Goal: Task Accomplishment & Management: Manage account settings

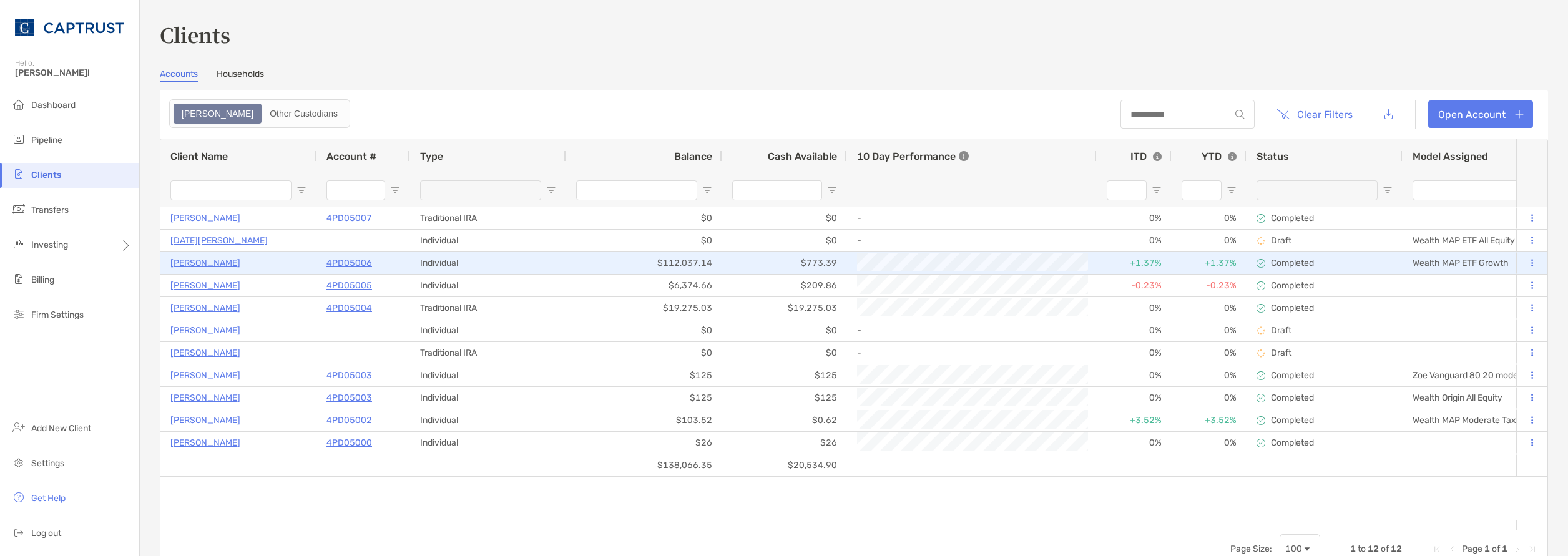
click at [1309, 266] on p "Completed" at bounding box center [1293, 263] width 43 height 10
click at [1474, 265] on div "Wealth MAP ETF Growth" at bounding box center [1480, 263] width 156 height 22
click at [364, 262] on p "4PD05006" at bounding box center [349, 263] width 45 height 15
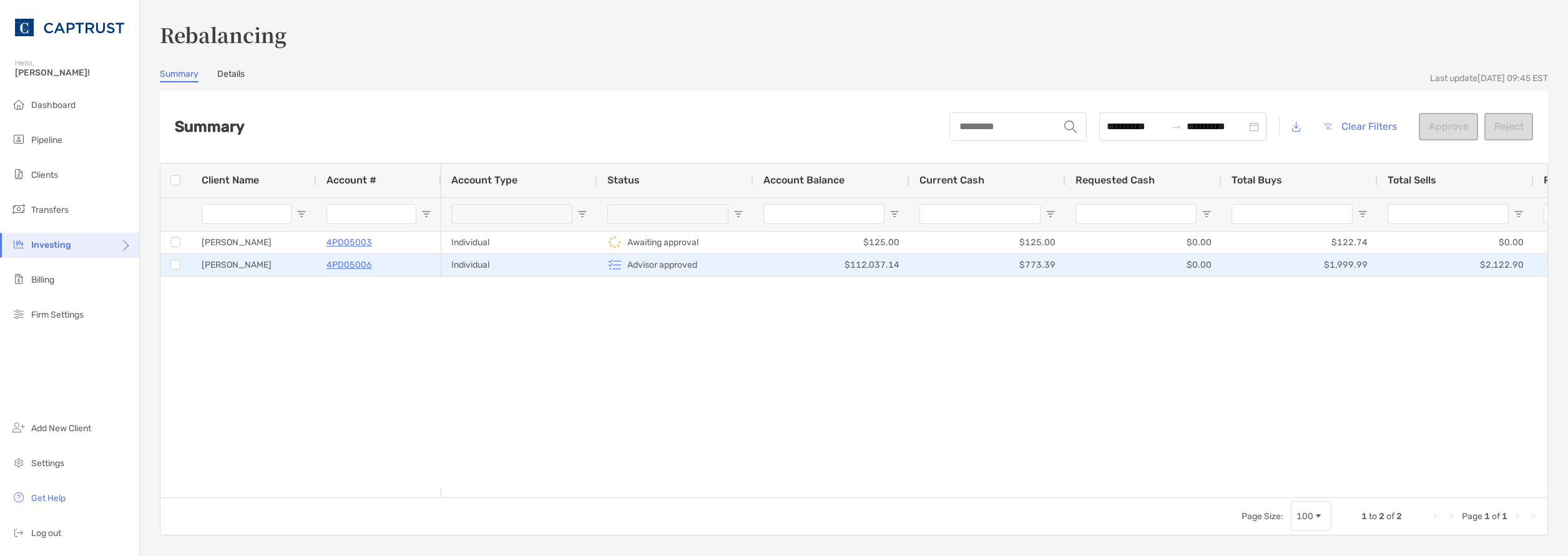
click at [351, 265] on p "4PD05006" at bounding box center [349, 265] width 45 height 15
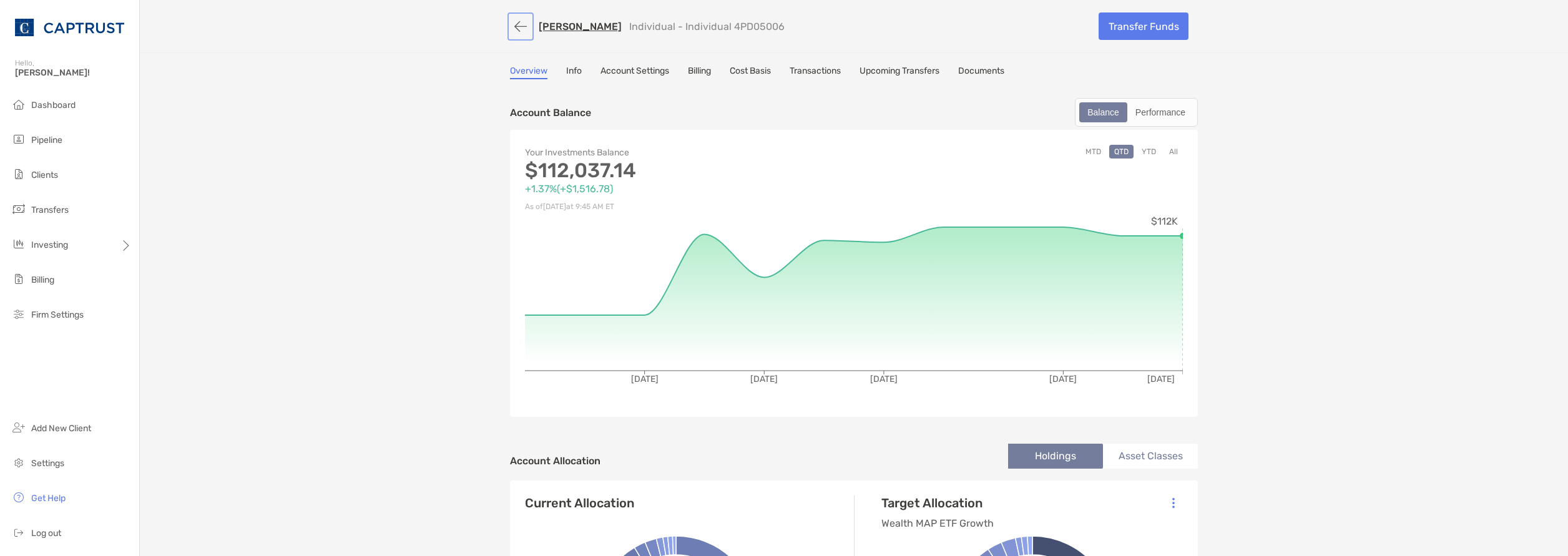
click at [518, 27] on button "button" at bounding box center [521, 26] width 21 height 23
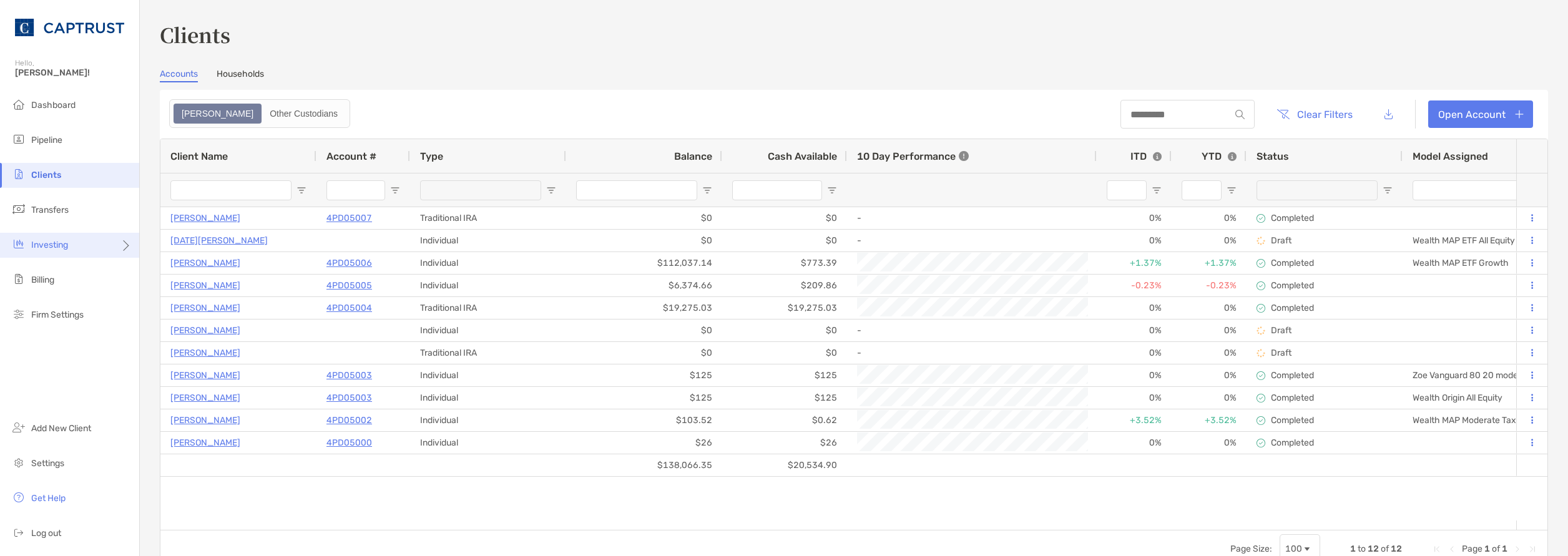
click at [86, 243] on div "Investing" at bounding box center [69, 245] width 139 height 25
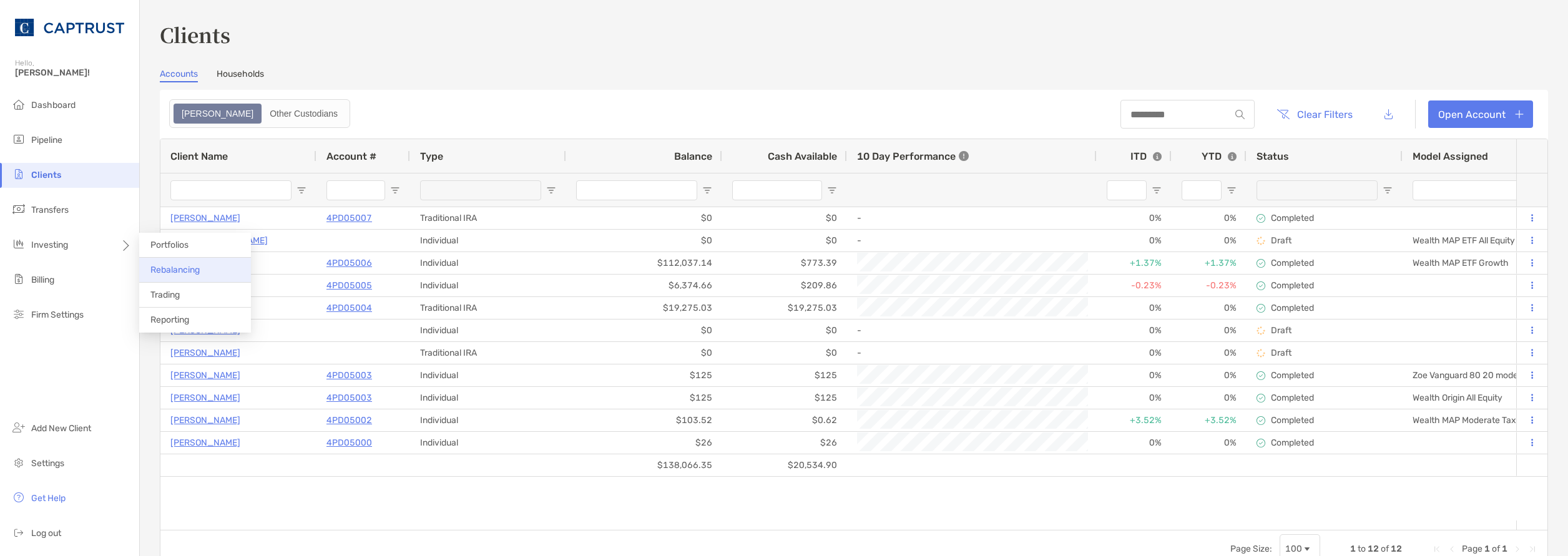
click at [166, 264] on li "Rebalancing" at bounding box center [195, 270] width 112 height 25
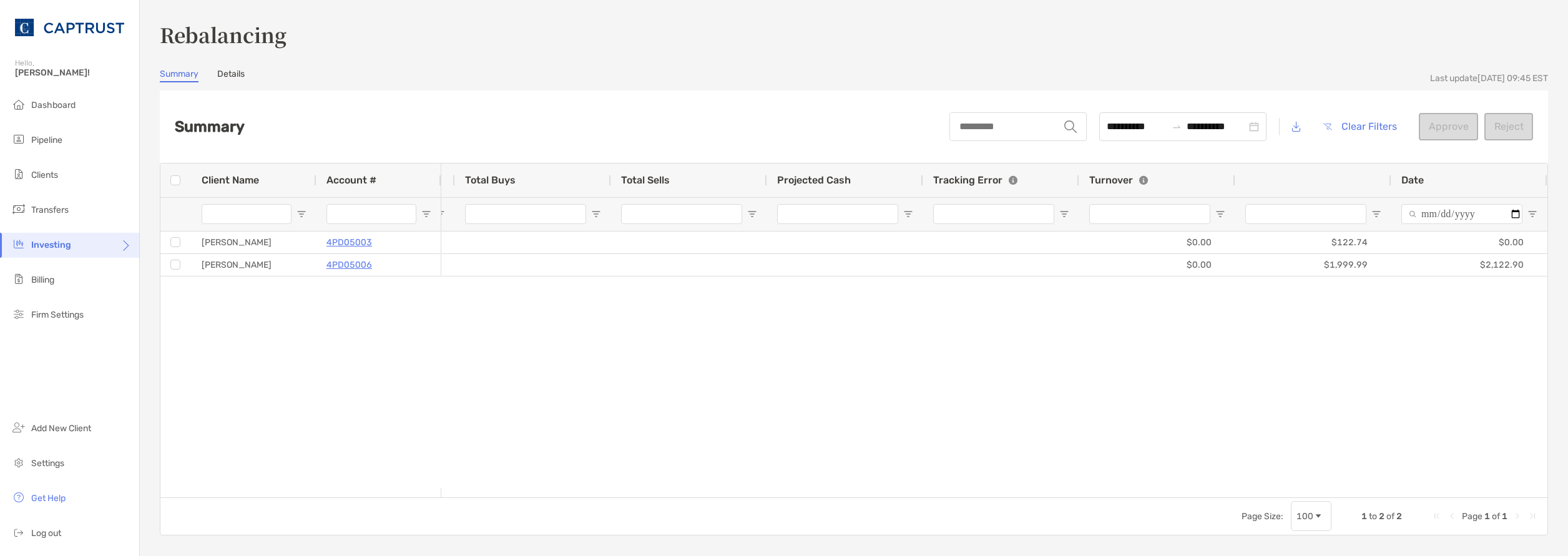
scroll to position [0, 776]
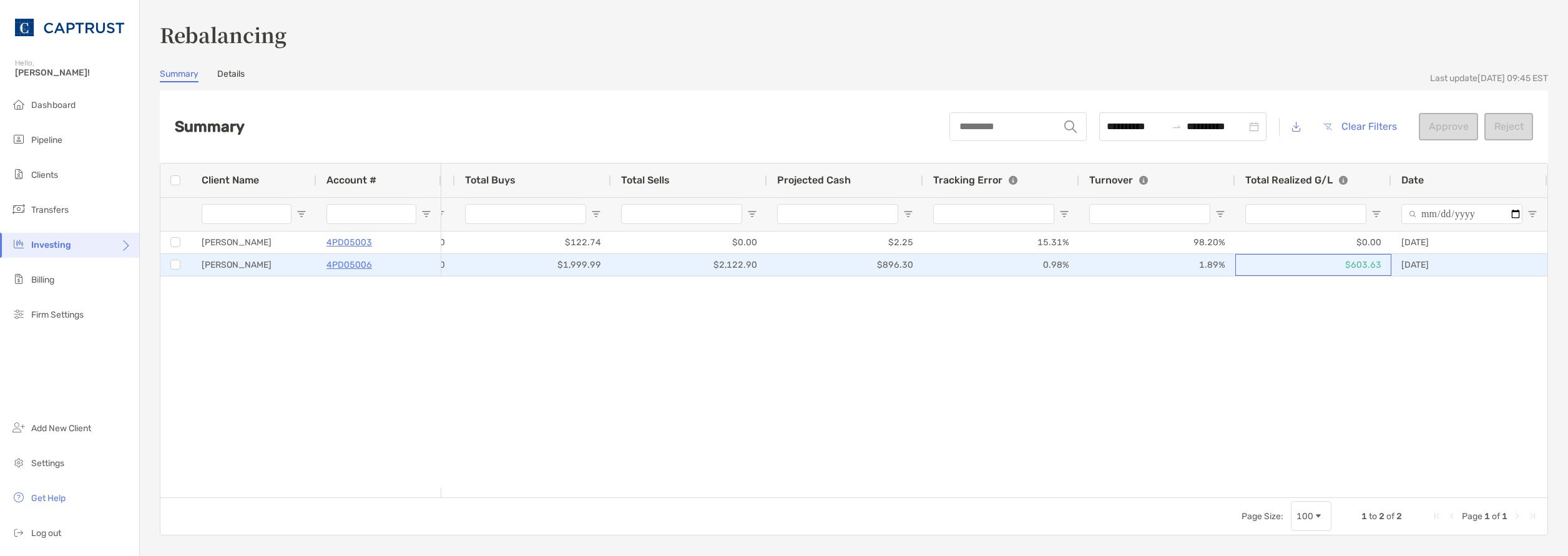
click at [1344, 264] on div "$603.63" at bounding box center [1313, 265] width 156 height 22
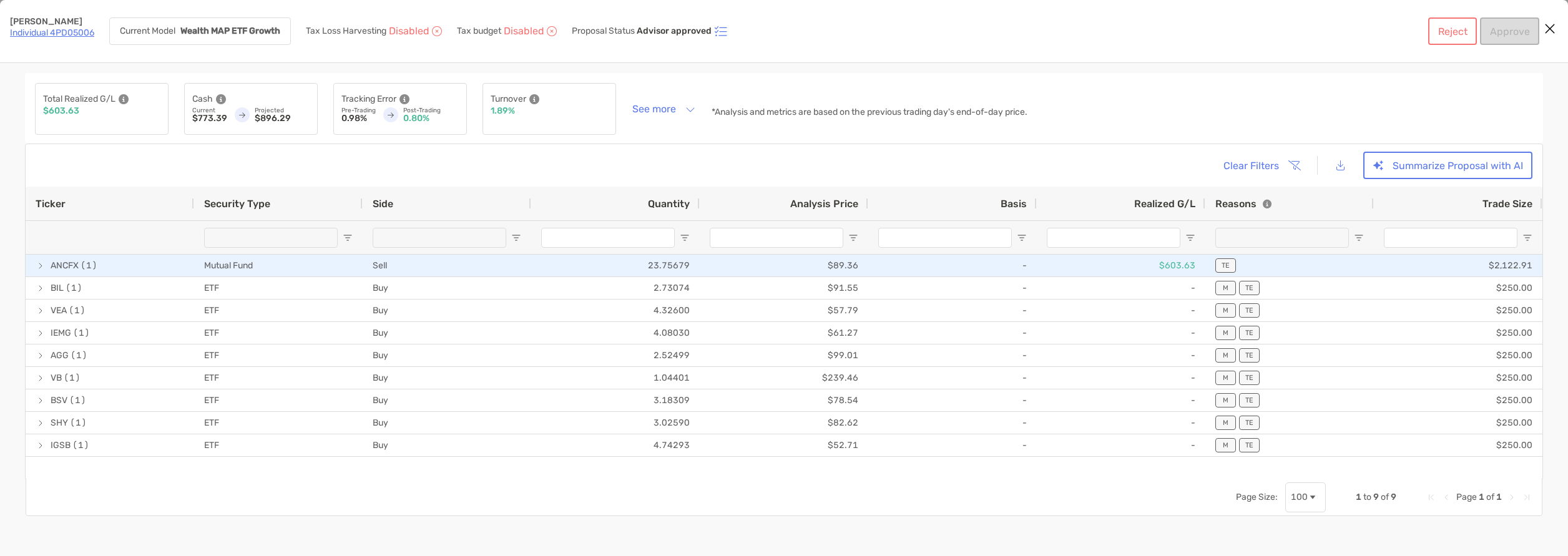
click at [1343, 264] on div "TE" at bounding box center [1289, 265] width 149 height 20
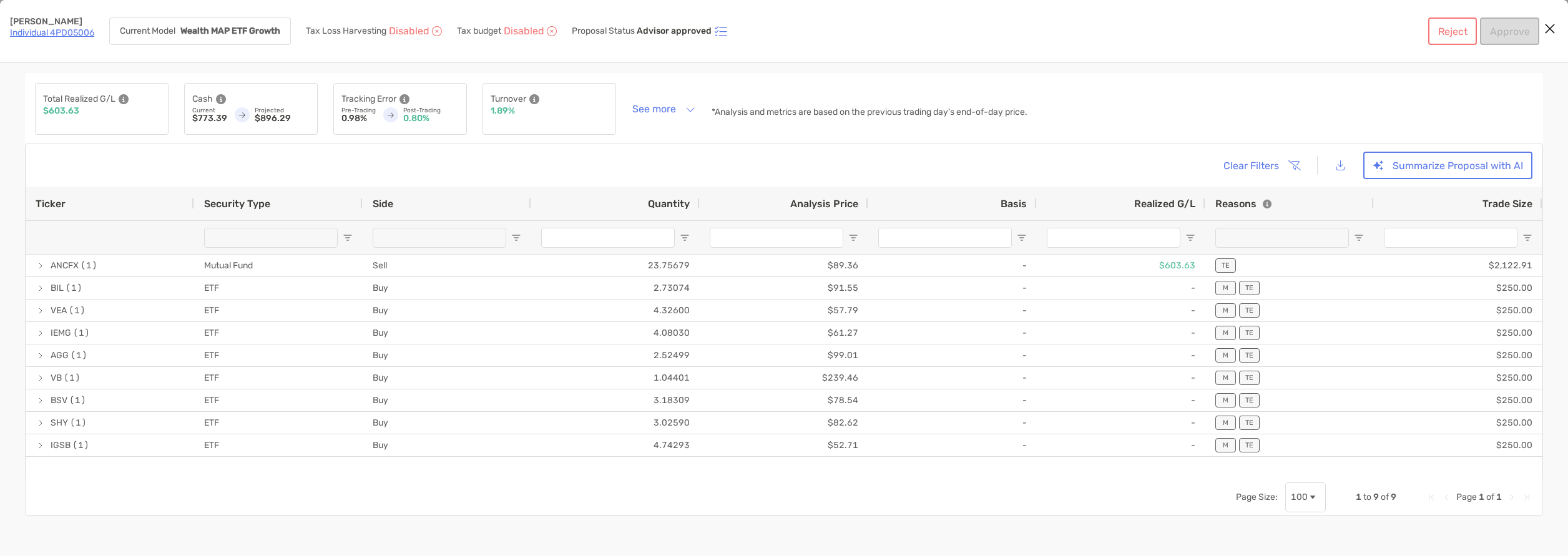
click at [31, 34] on link "Individual 4PD05006" at bounding box center [52, 32] width 85 height 10
click at [1555, 28] on icon "Close modal" at bounding box center [1550, 28] width 11 height 15
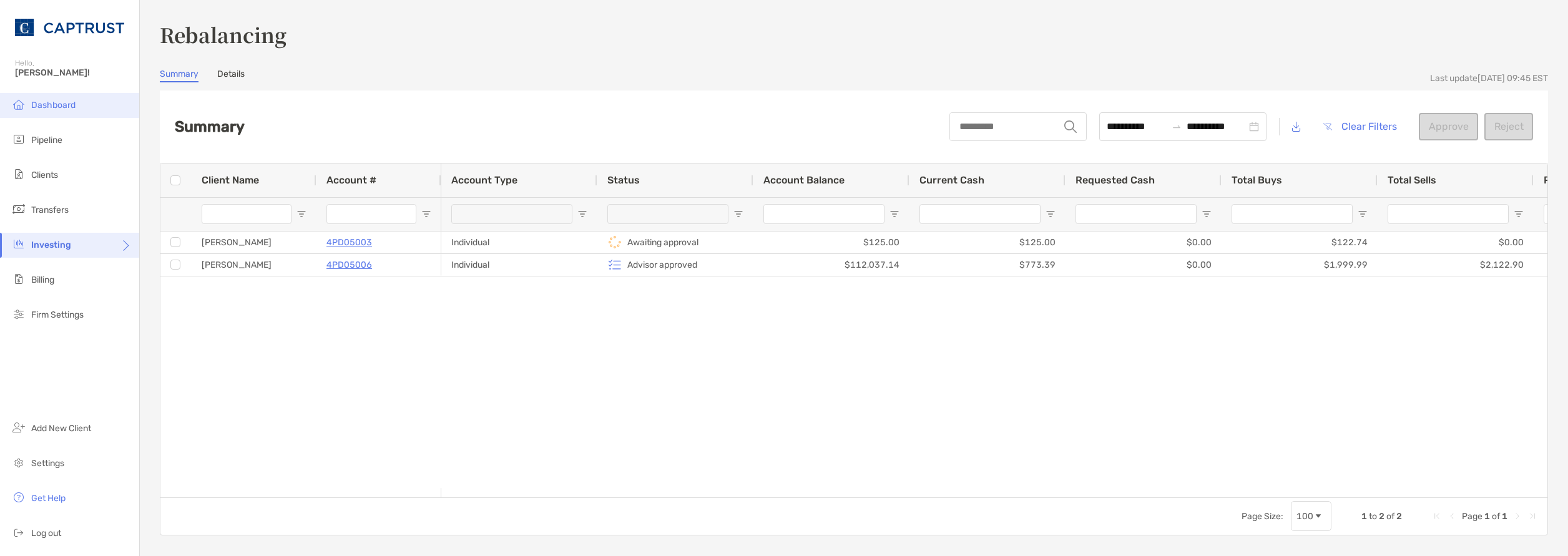
click at [56, 104] on span "Dashboard" at bounding box center [53, 105] width 44 height 10
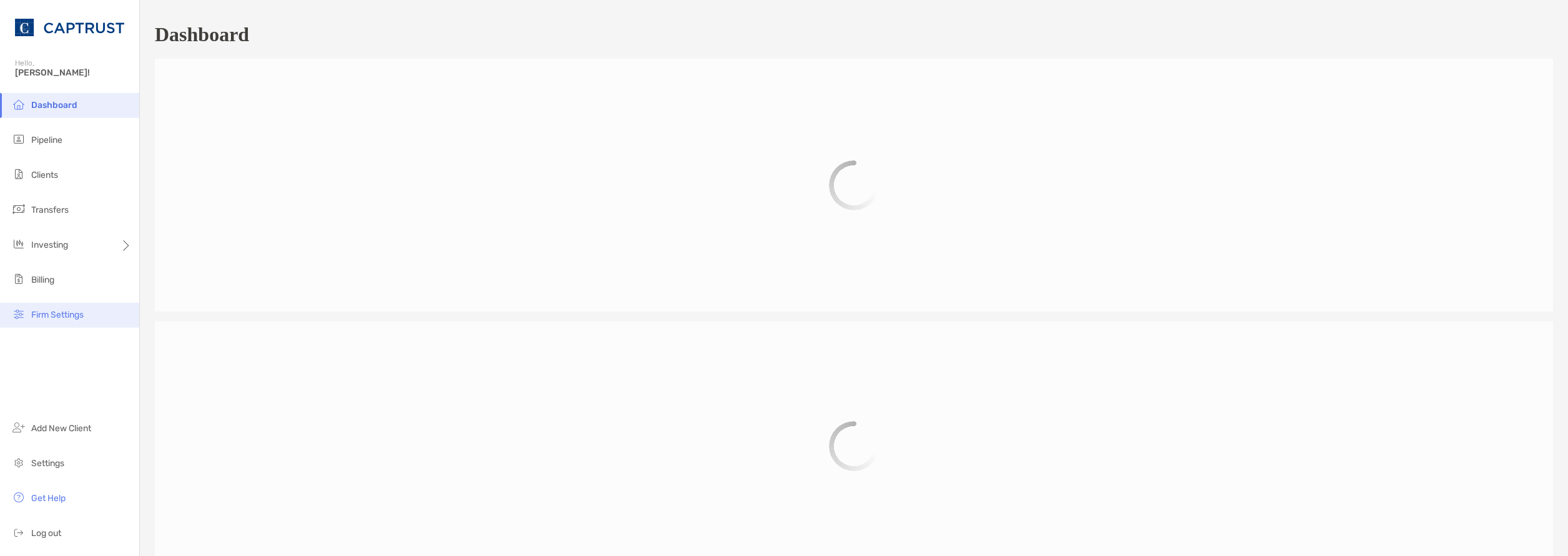
click at [63, 318] on span "Firm Settings" at bounding box center [57, 314] width 52 height 10
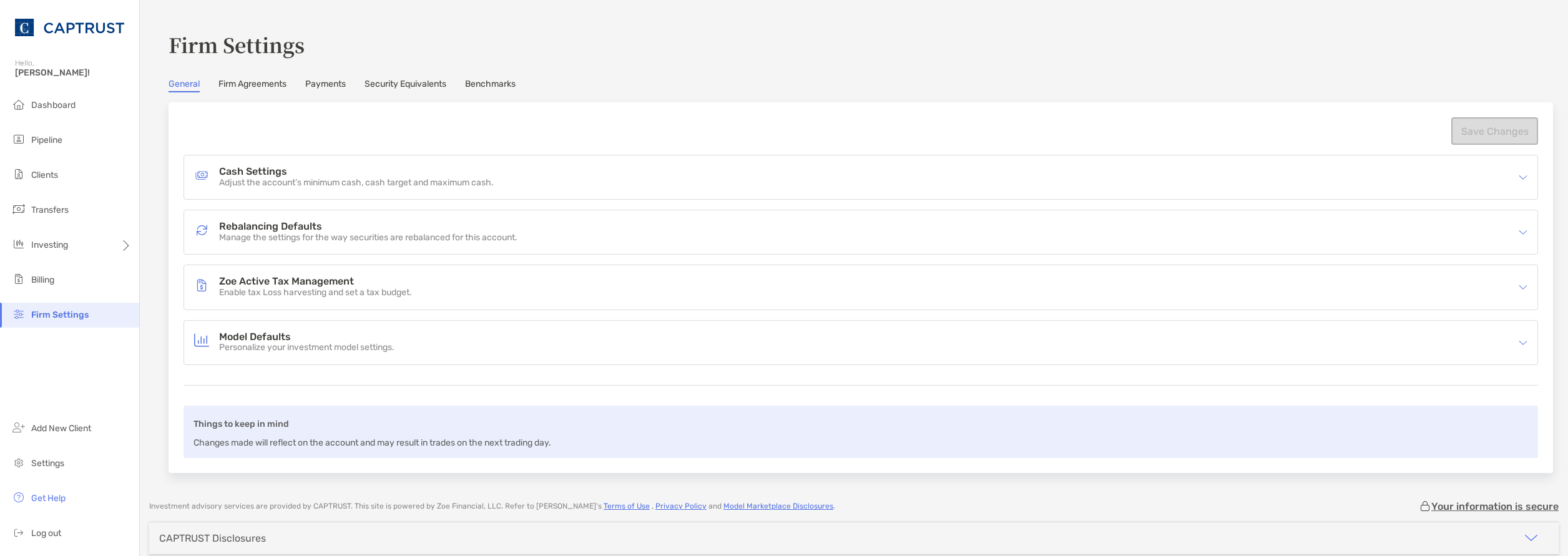
click at [302, 342] on p "Personalize your investment model settings." at bounding box center [307, 347] width 175 height 10
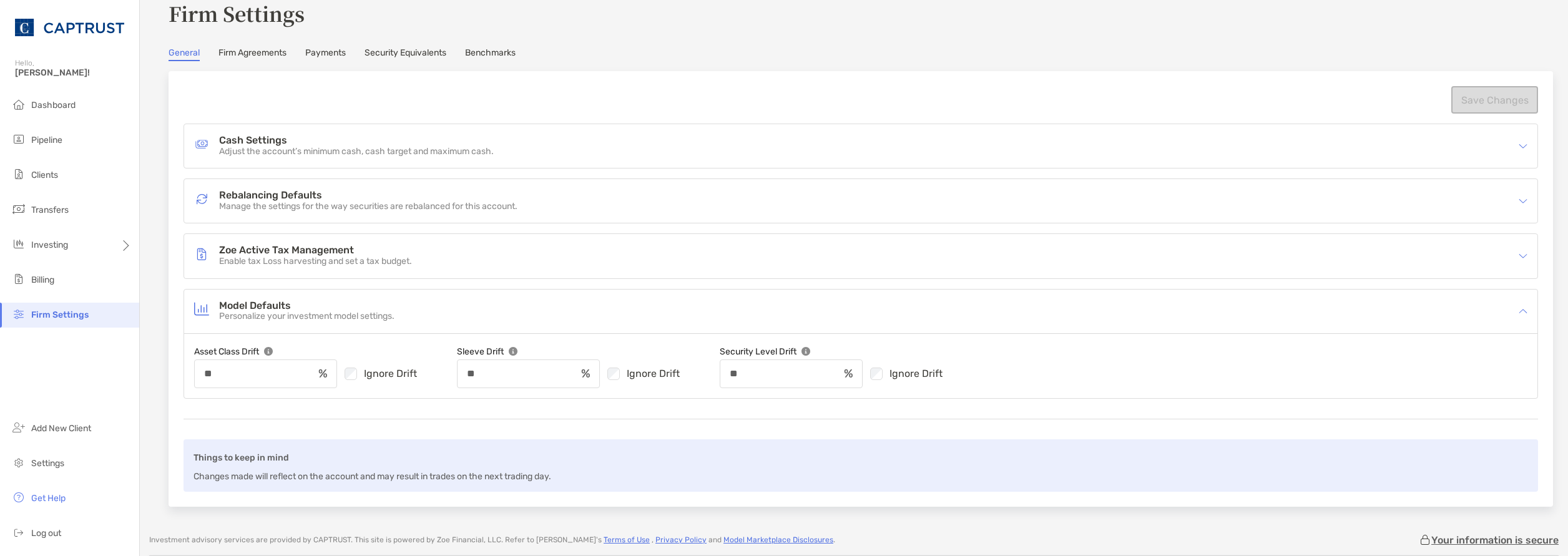
scroll to position [31, 0]
click at [363, 261] on p "Enable tax Loss harvesting and set a tax budget." at bounding box center [316, 262] width 193 height 10
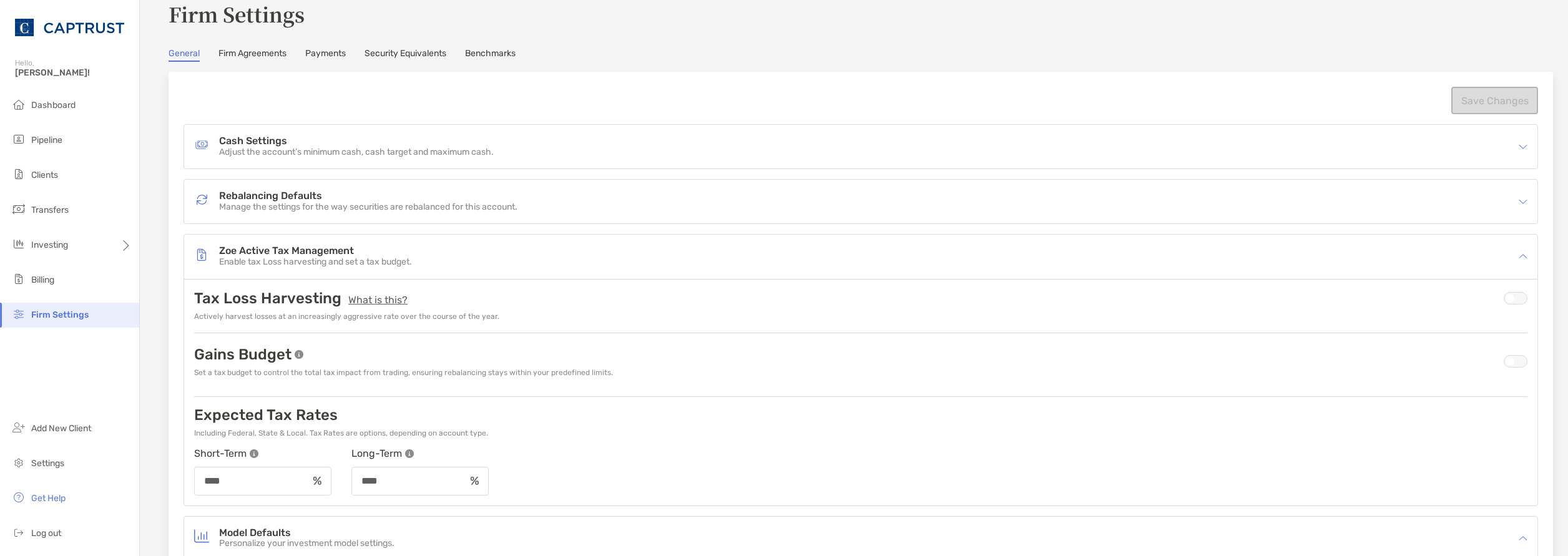
click at [333, 254] on h4 "Zoe Active Tax Management" at bounding box center [316, 251] width 193 height 10
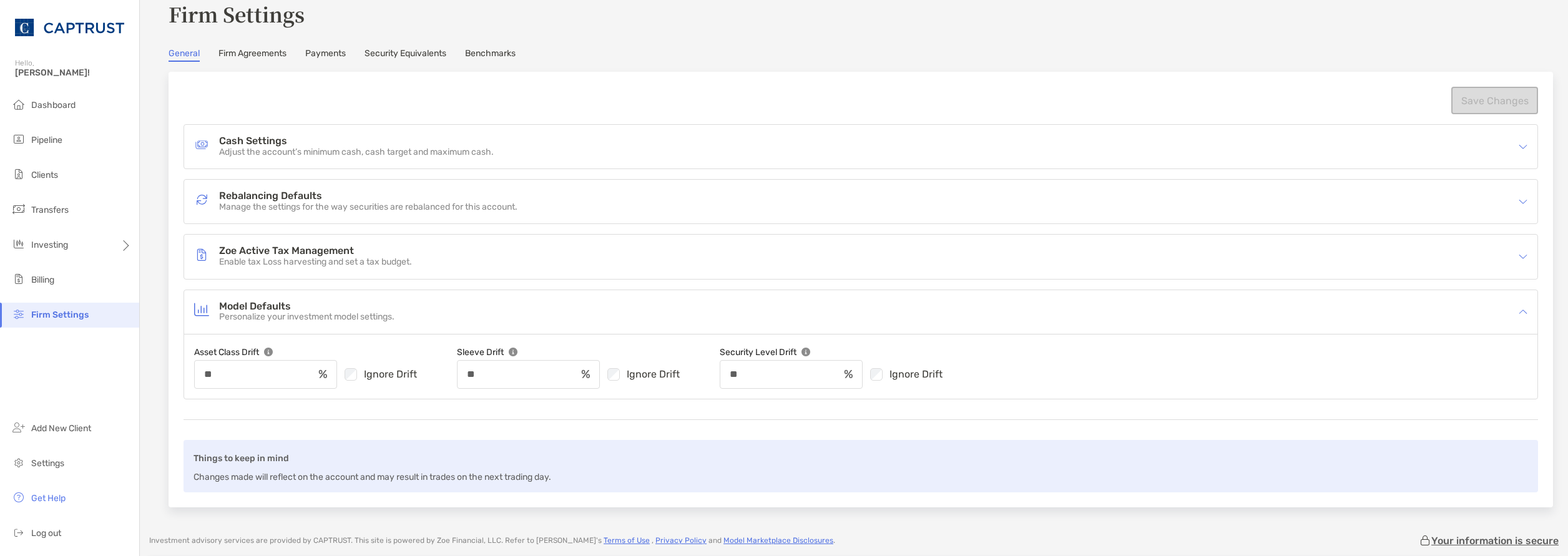
click at [334, 203] on p "Manage the settings for the way securities are rebalanced for this account." at bounding box center [368, 207] width 298 height 10
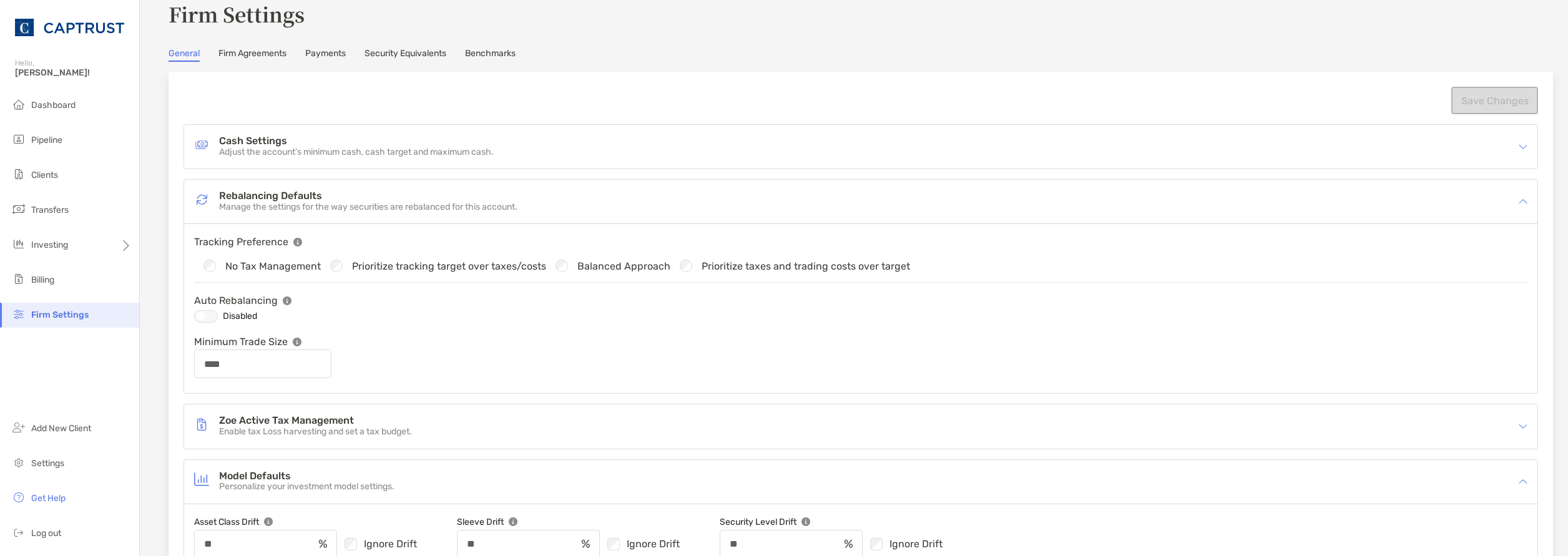
click at [393, 249] on div "Tracking Preference" at bounding box center [319, 242] width 249 height 15
click at [275, 257] on div "No Tax Management Prioritize tracking target over taxes/costs Balanced Approach…" at bounding box center [861, 265] width 1333 height 33
click at [287, 198] on h4 "Rebalancing Defaults" at bounding box center [368, 196] width 298 height 10
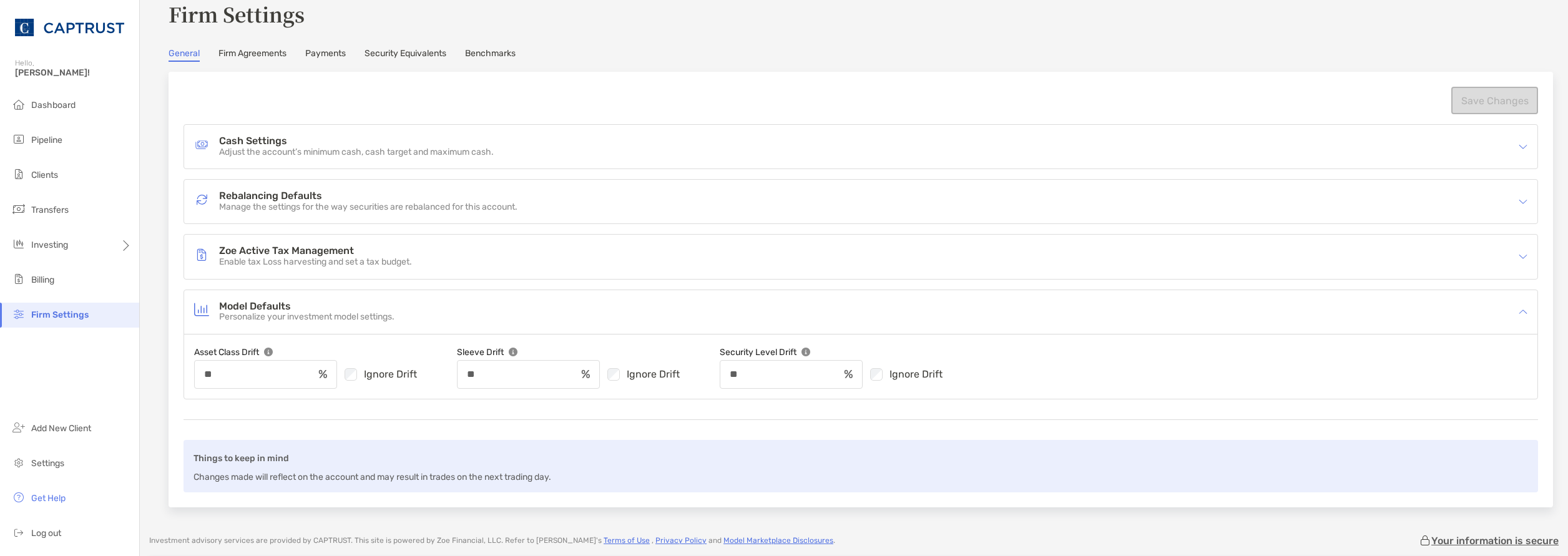
click at [292, 156] on p "Adjust the account’s minimum cash, cash target and maximum cash." at bounding box center [356, 152] width 275 height 10
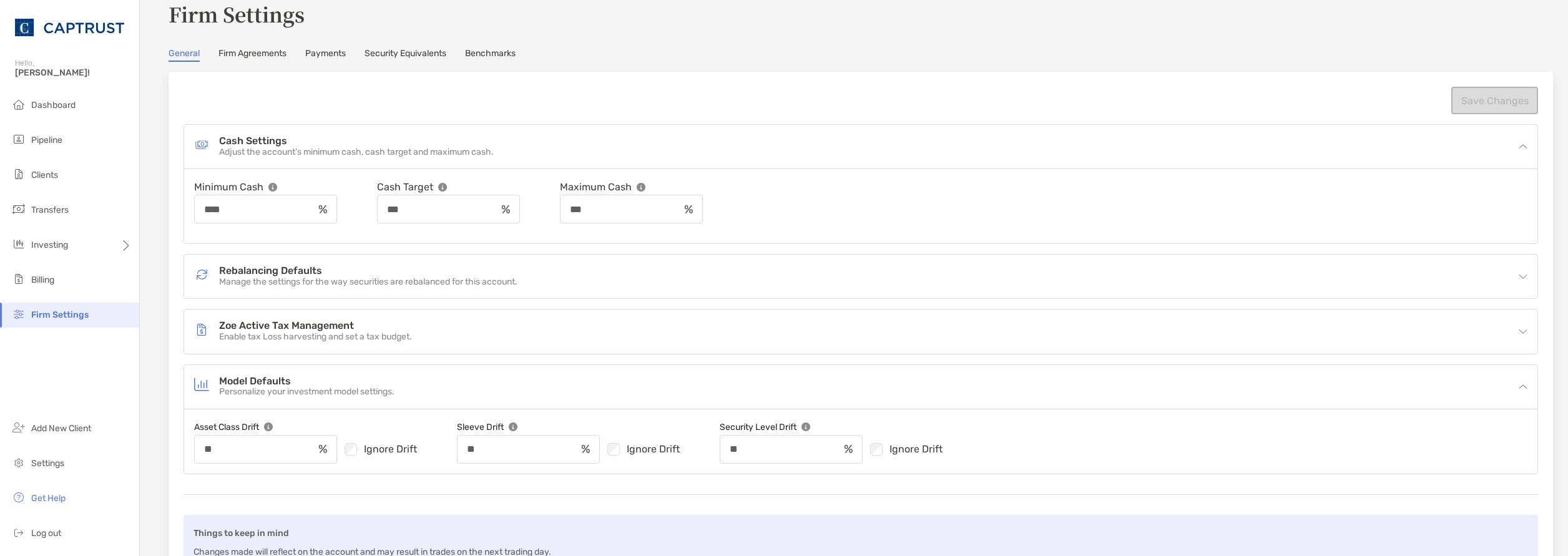
click at [292, 156] on p "Adjust the account’s minimum cash, cash target and maximum cash." at bounding box center [356, 152] width 275 height 10
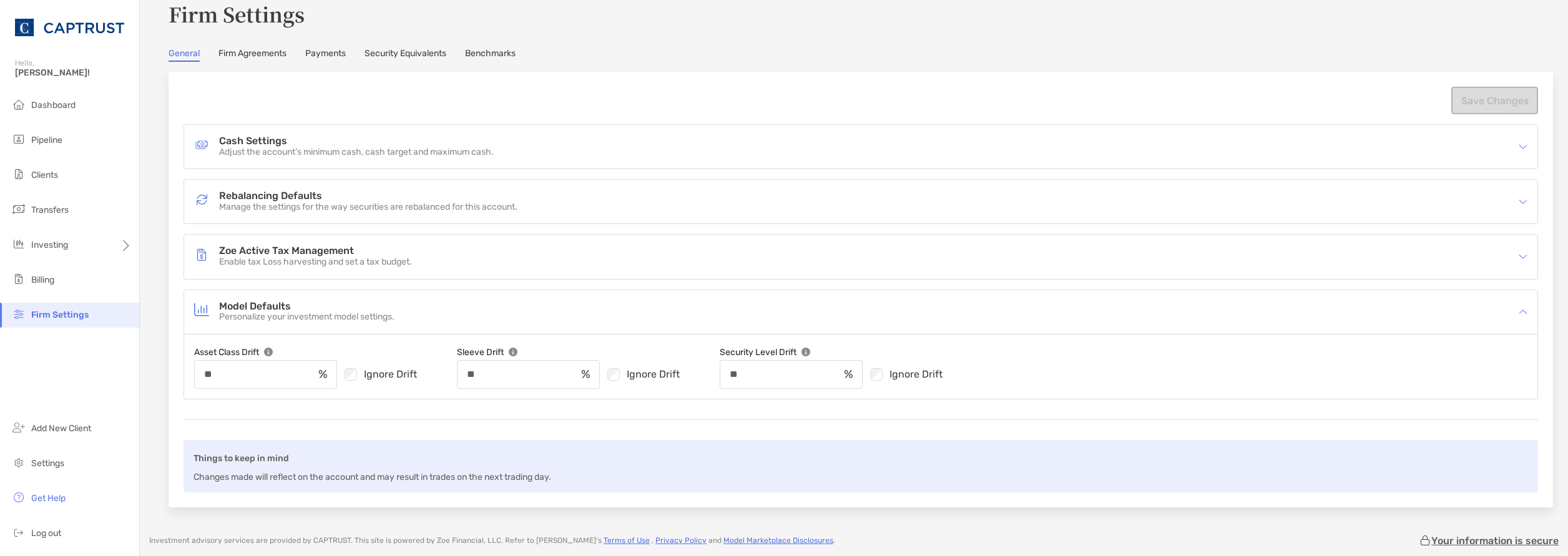
click at [374, 322] on p "Personalize your investment model settings." at bounding box center [307, 317] width 175 height 10
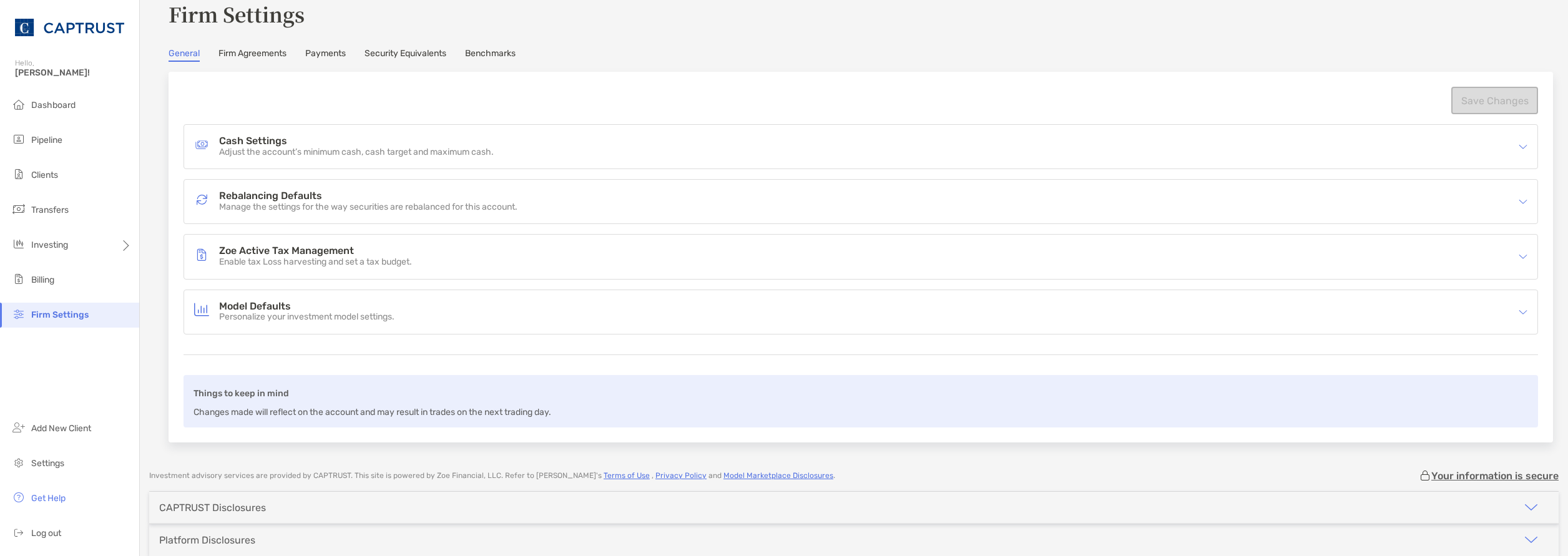
click at [375, 258] on p "Enable tax Loss harvesting and set a tax budget." at bounding box center [316, 262] width 193 height 10
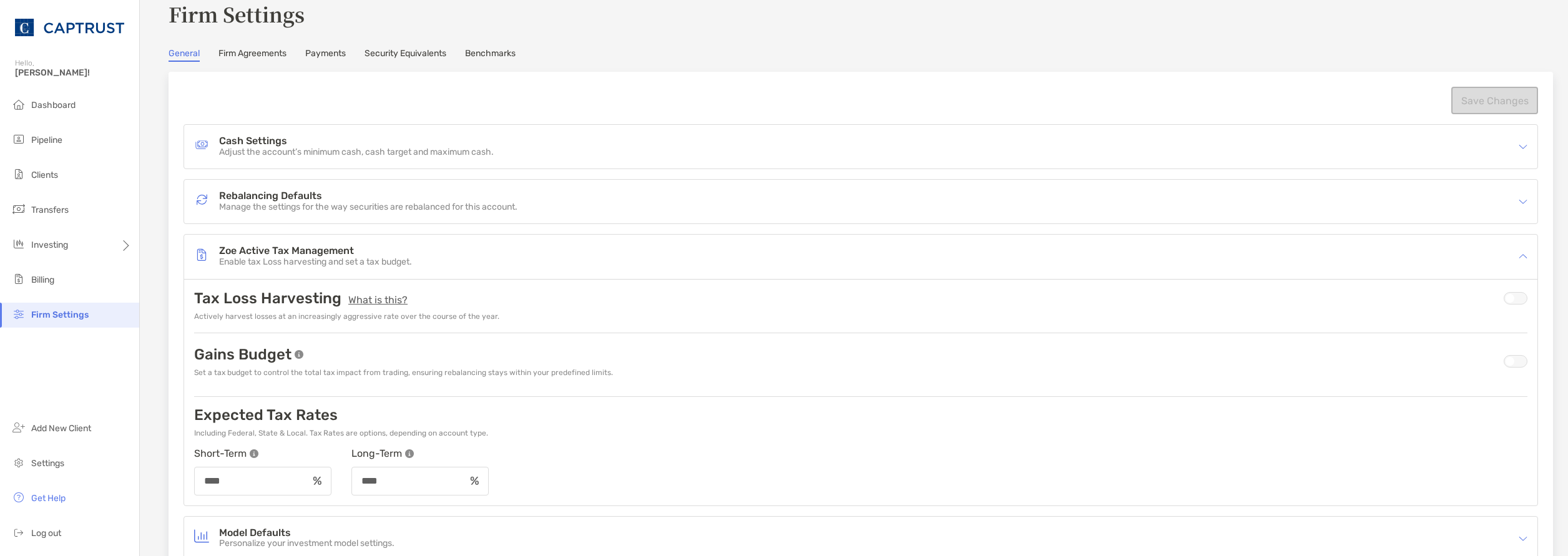
click at [369, 363] on div "Gains Budget Set a tax budget to control the total tax impact from trading, ens…" at bounding box center [403, 362] width 419 height 32
click at [324, 372] on p "Set a tax budget to control the total tax impact from trading, ensuring rebalan…" at bounding box center [403, 372] width 419 height 9
drag, startPoint x: 307, startPoint y: 376, endPoint x: 320, endPoint y: 384, distance: 15.3
click at [307, 377] on p "Set a tax budget to control the total tax impact from trading, ensuring rebalan…" at bounding box center [403, 372] width 419 height 9
drag, startPoint x: 296, startPoint y: 353, endPoint x: 278, endPoint y: 354, distance: 18.0
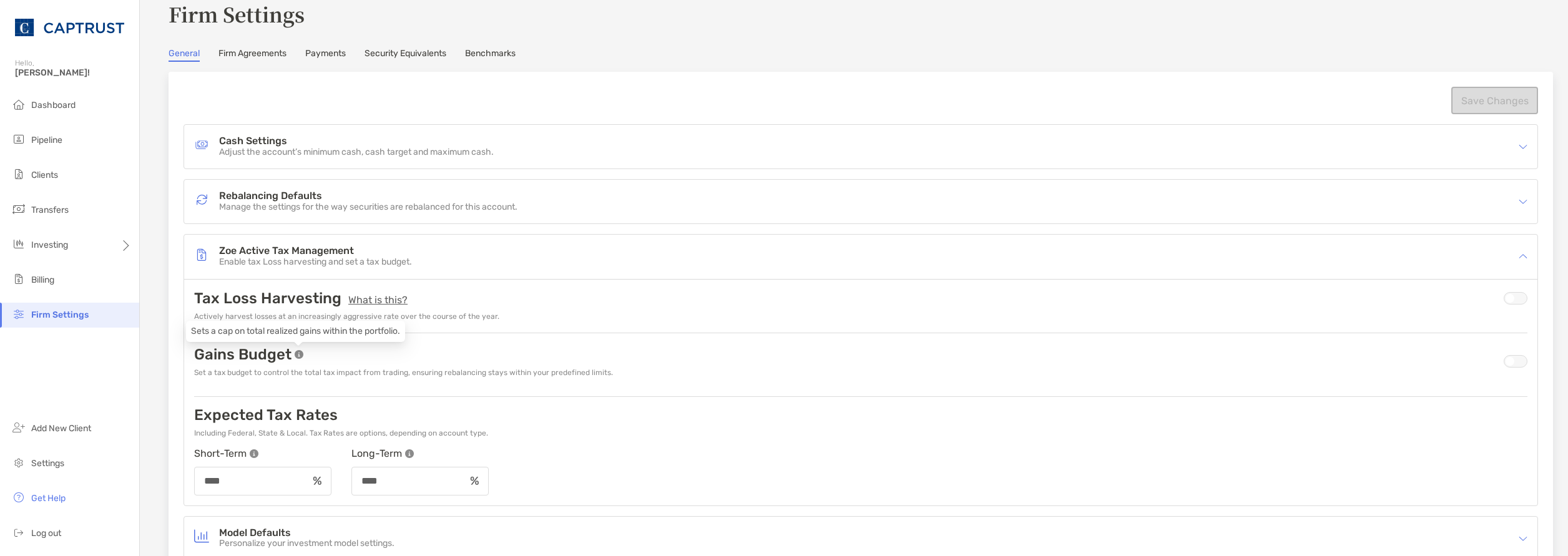
click at [296, 353] on img at bounding box center [299, 354] width 9 height 9
click at [258, 354] on p "Gains Budget" at bounding box center [242, 354] width 97 height 17
click at [325, 259] on p "Enable tax Loss harvesting and set a tax budget." at bounding box center [316, 262] width 193 height 10
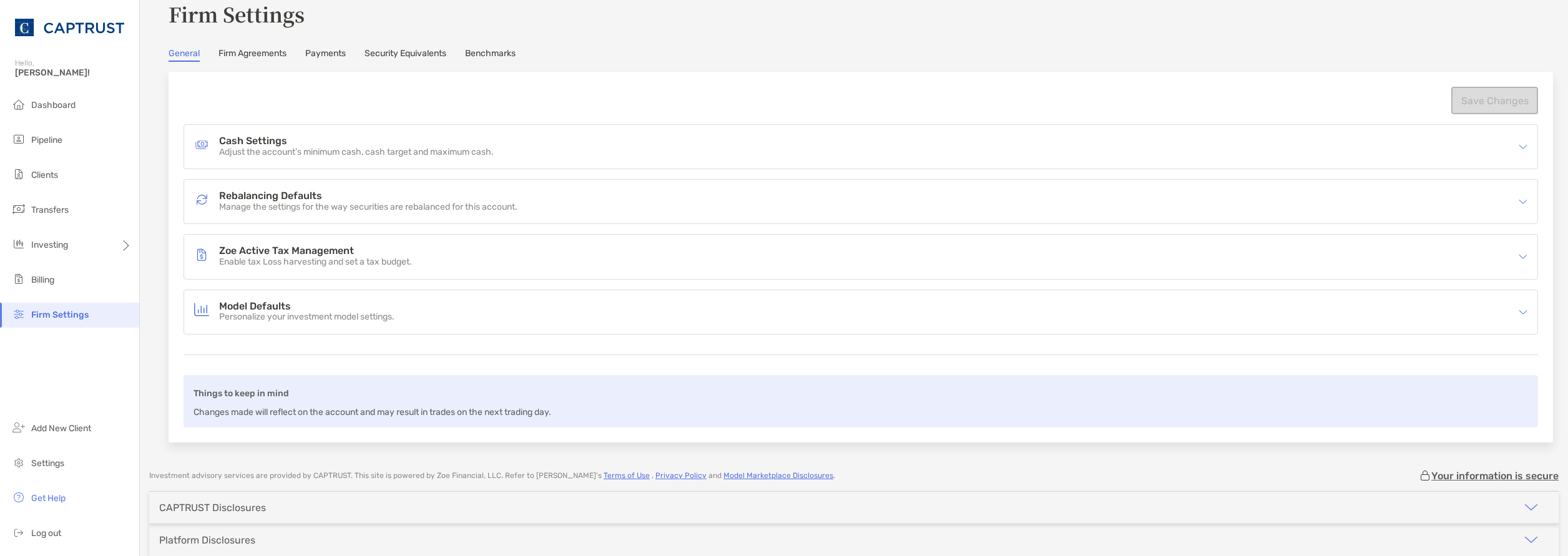
click at [321, 193] on h4 "Rebalancing Defaults" at bounding box center [368, 196] width 298 height 10
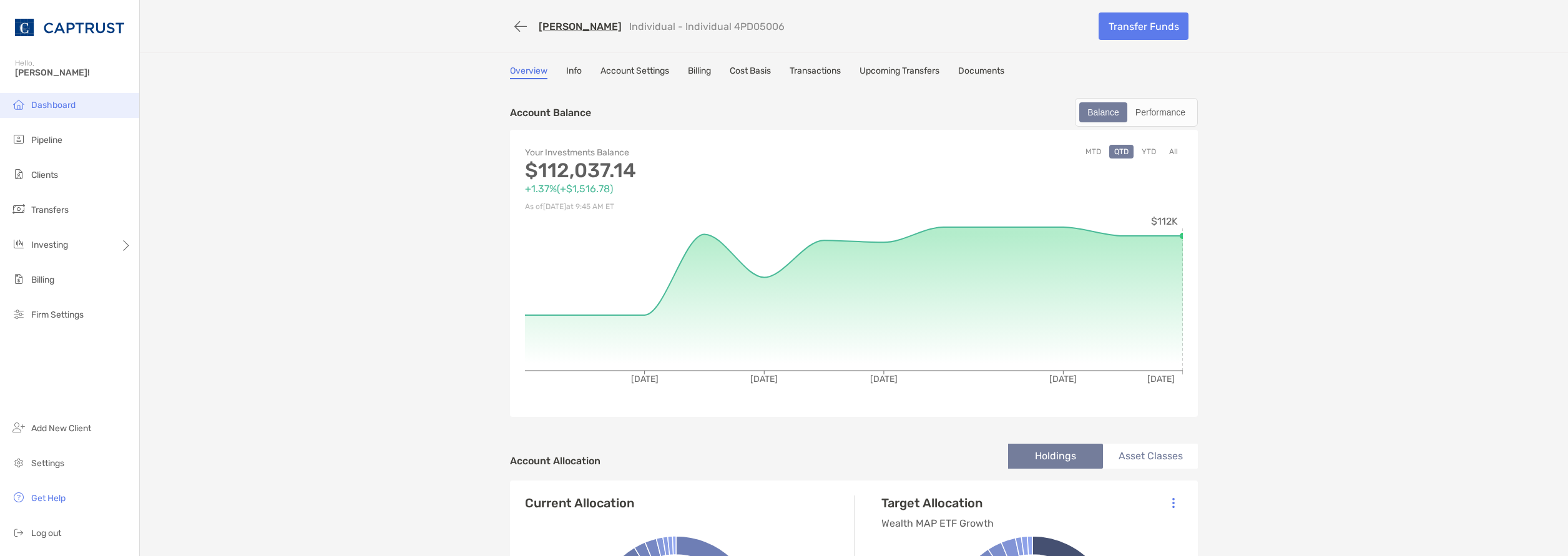
click at [57, 103] on span "Dashboard" at bounding box center [53, 105] width 44 height 10
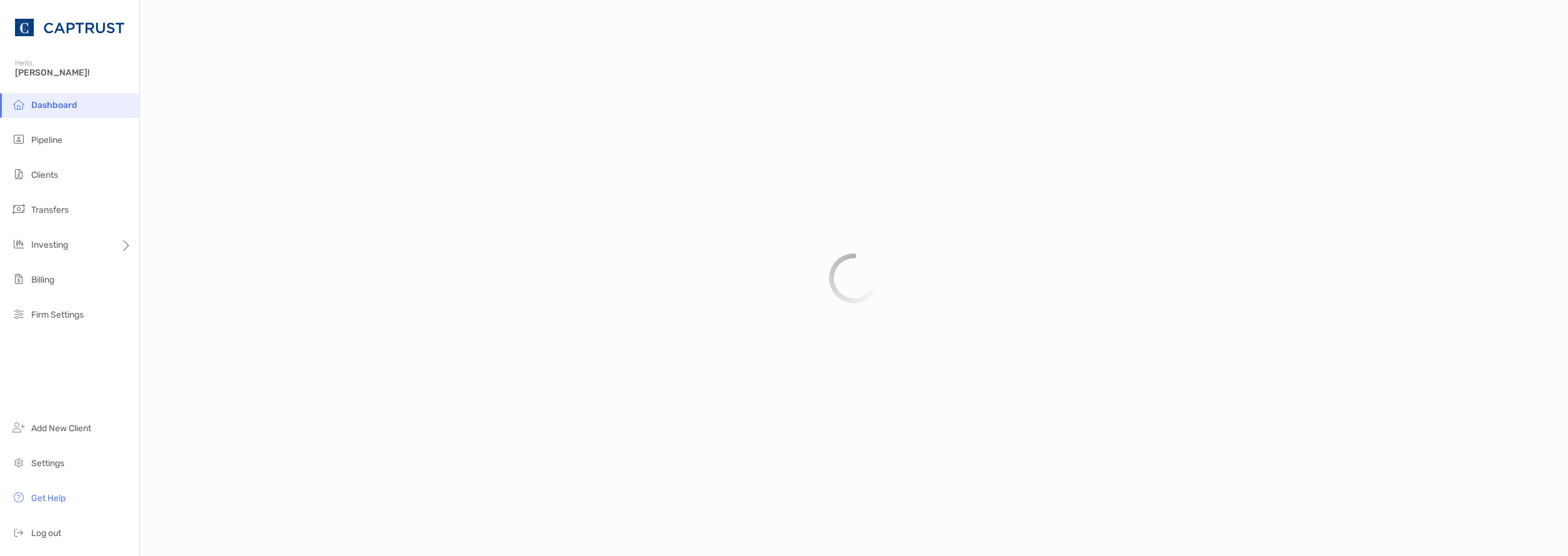
scroll to position [581, 0]
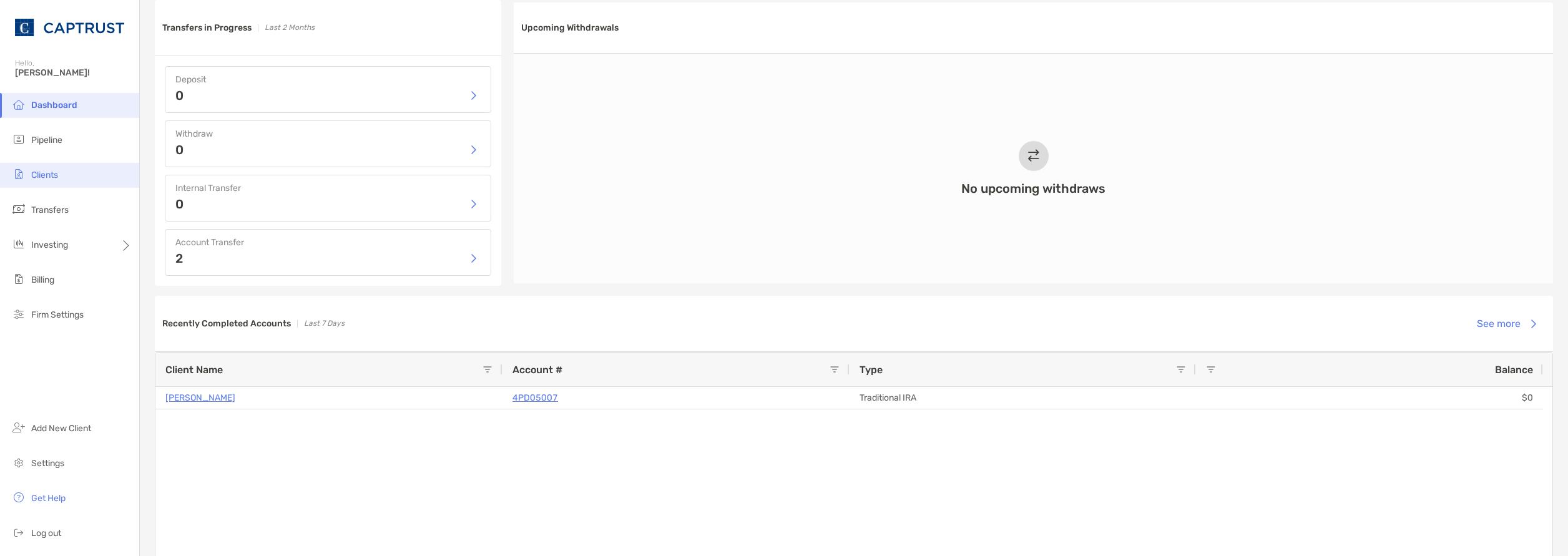
click at [59, 172] on li "Clients" at bounding box center [69, 175] width 139 height 25
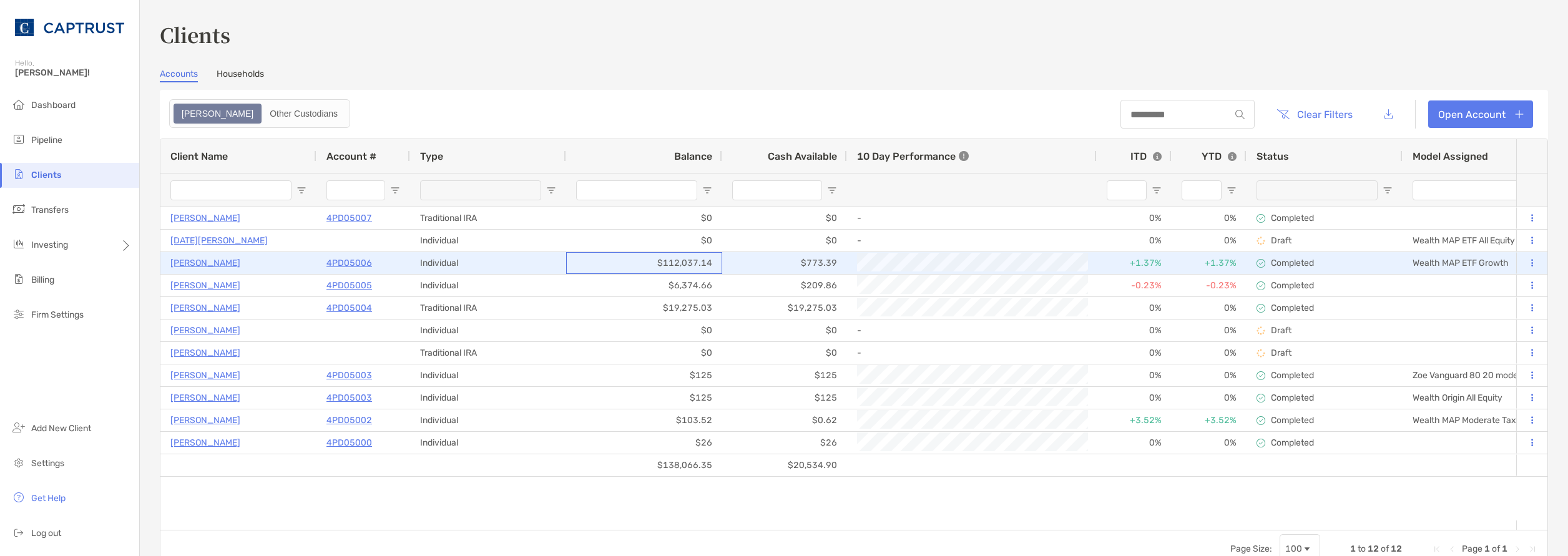
click at [576, 268] on div "$112,037.14" at bounding box center [644, 263] width 156 height 22
click at [342, 262] on p "4PD05006" at bounding box center [349, 263] width 45 height 15
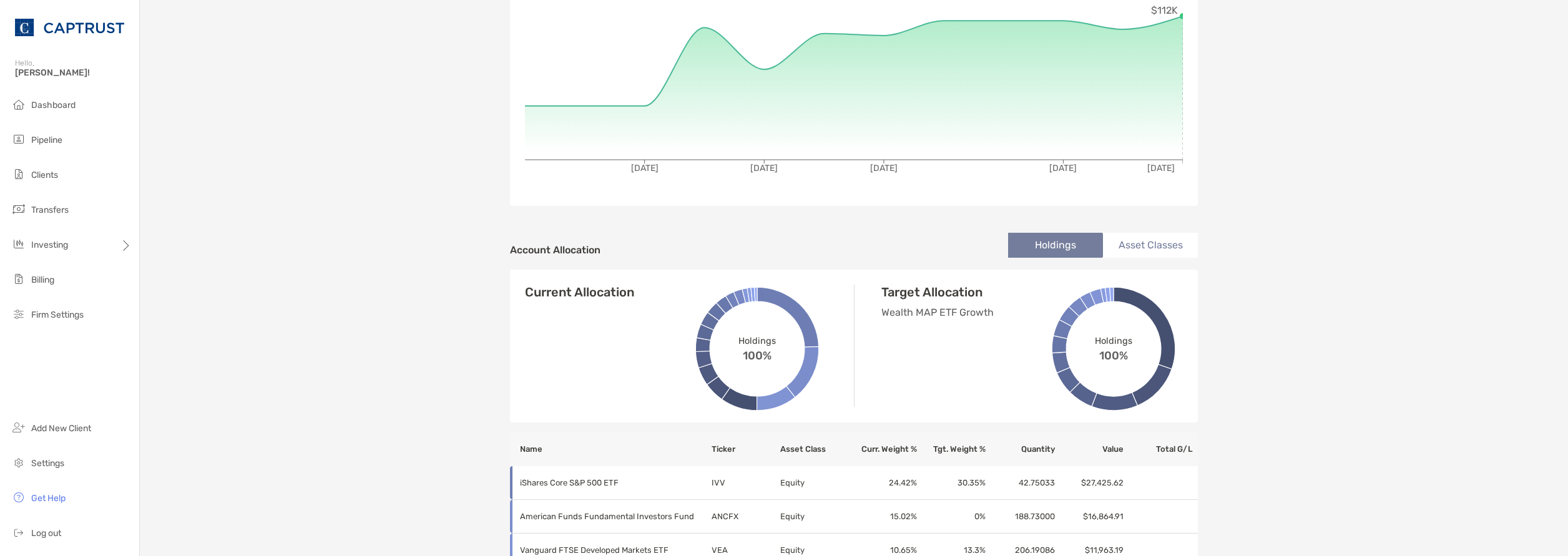
scroll to position [13, 0]
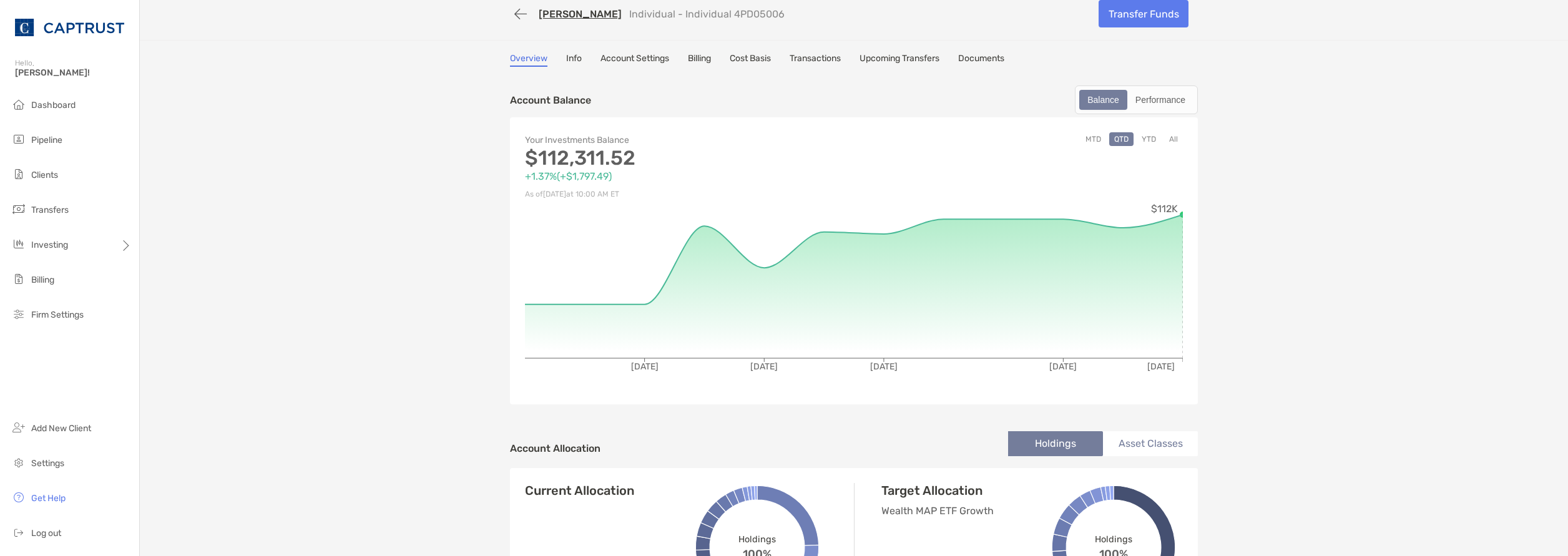
click at [566, 64] on link "Info" at bounding box center [574, 60] width 15 height 14
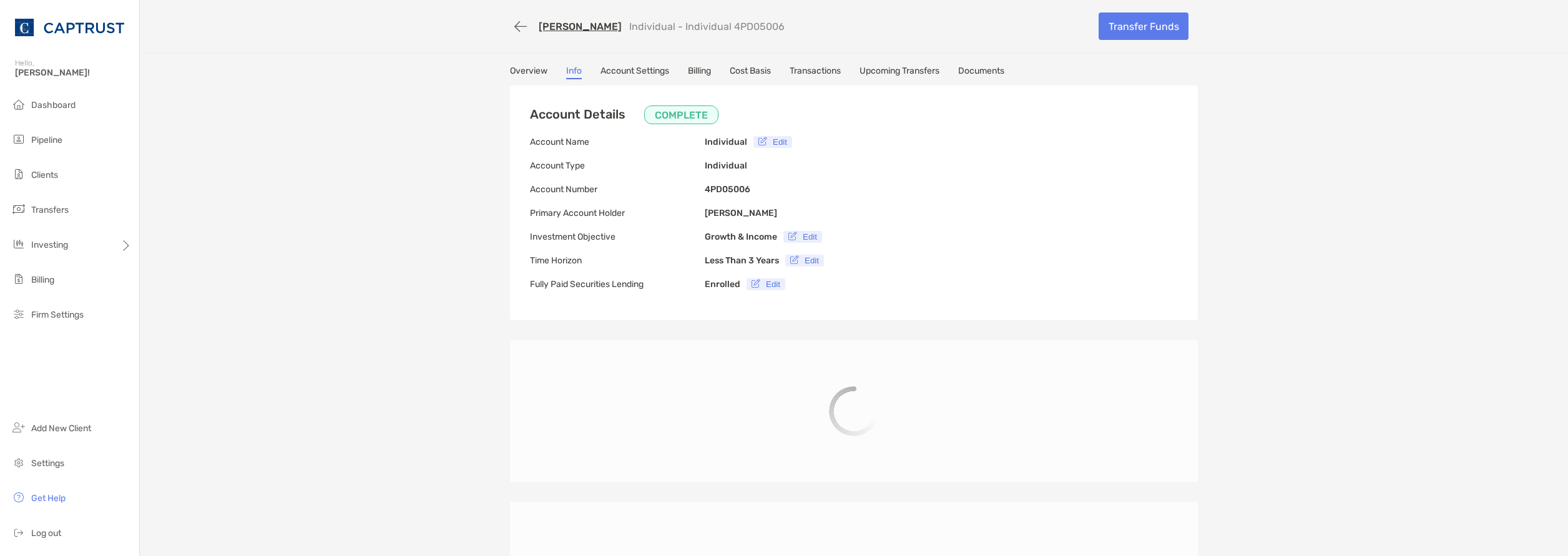
type input "**********"
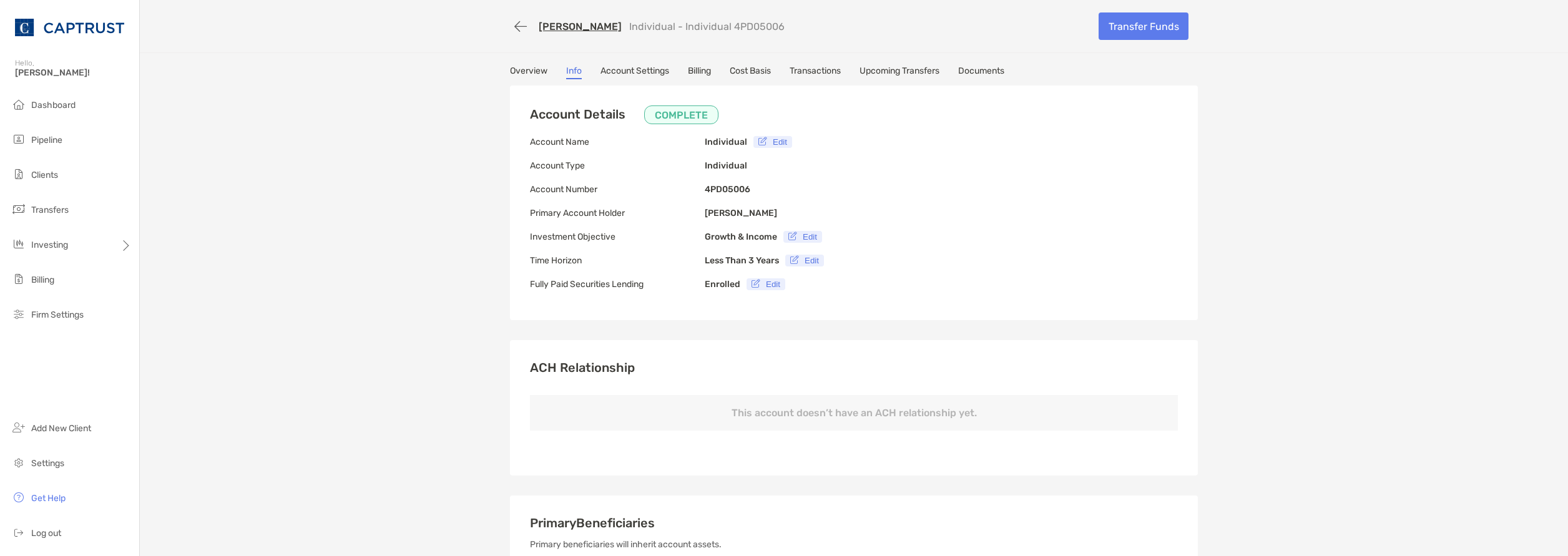
click at [616, 75] on link "Account Settings" at bounding box center [634, 73] width 68 height 14
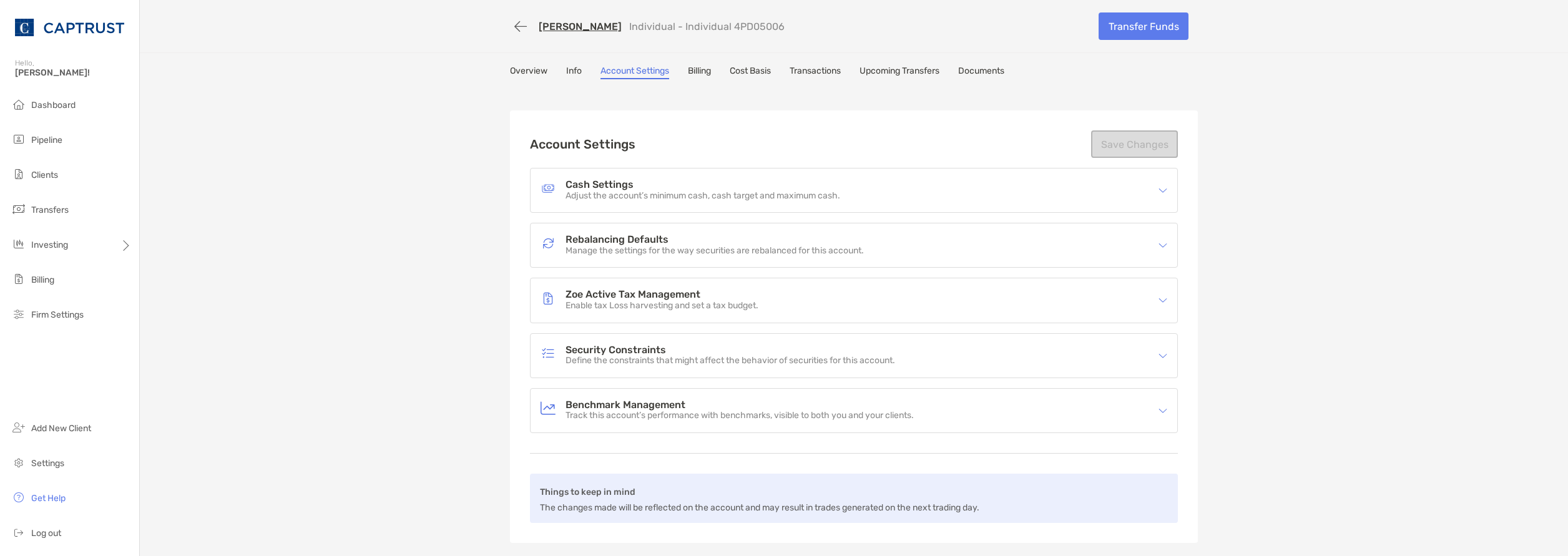
click at [530, 75] on link "Overview" at bounding box center [529, 73] width 38 height 14
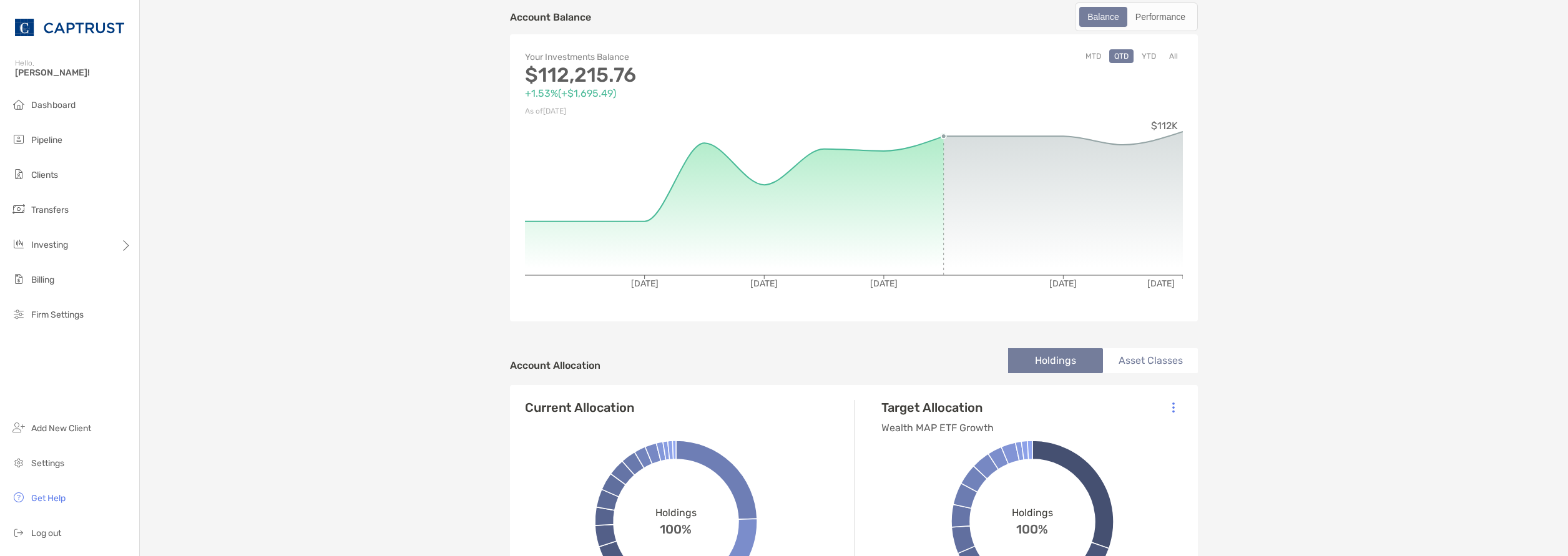
scroll to position [374, 0]
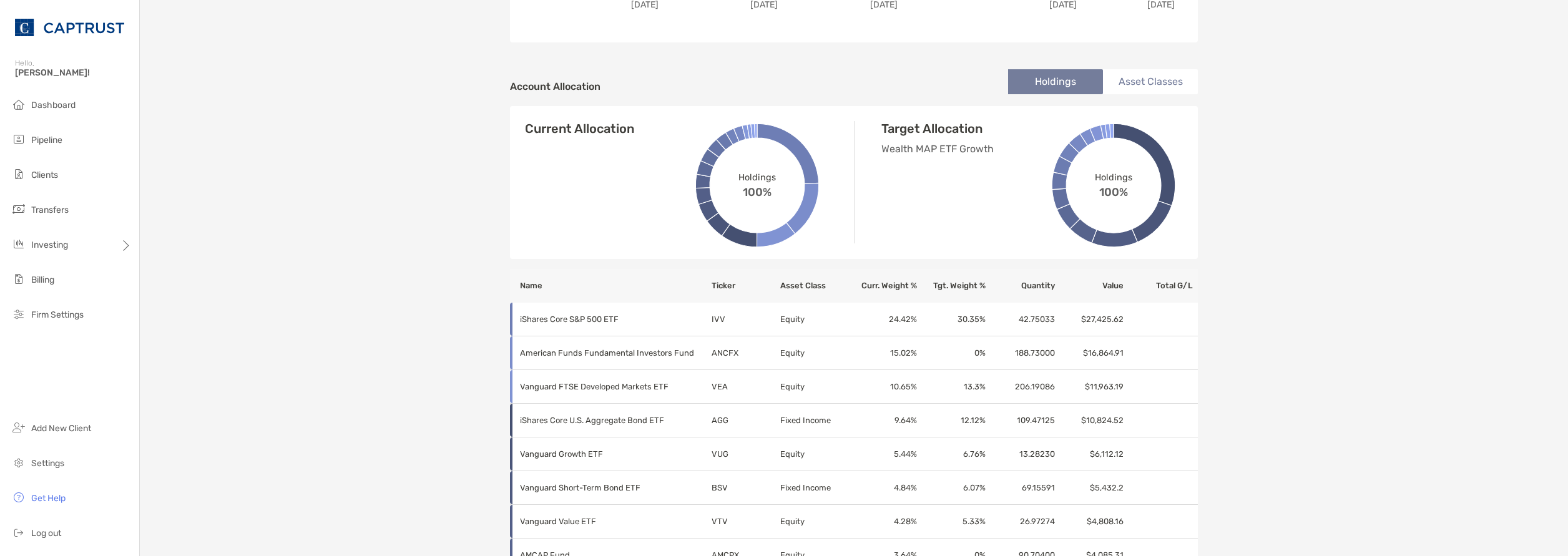
click at [1145, 89] on li "Asset Classes" at bounding box center [1151, 82] width 95 height 25
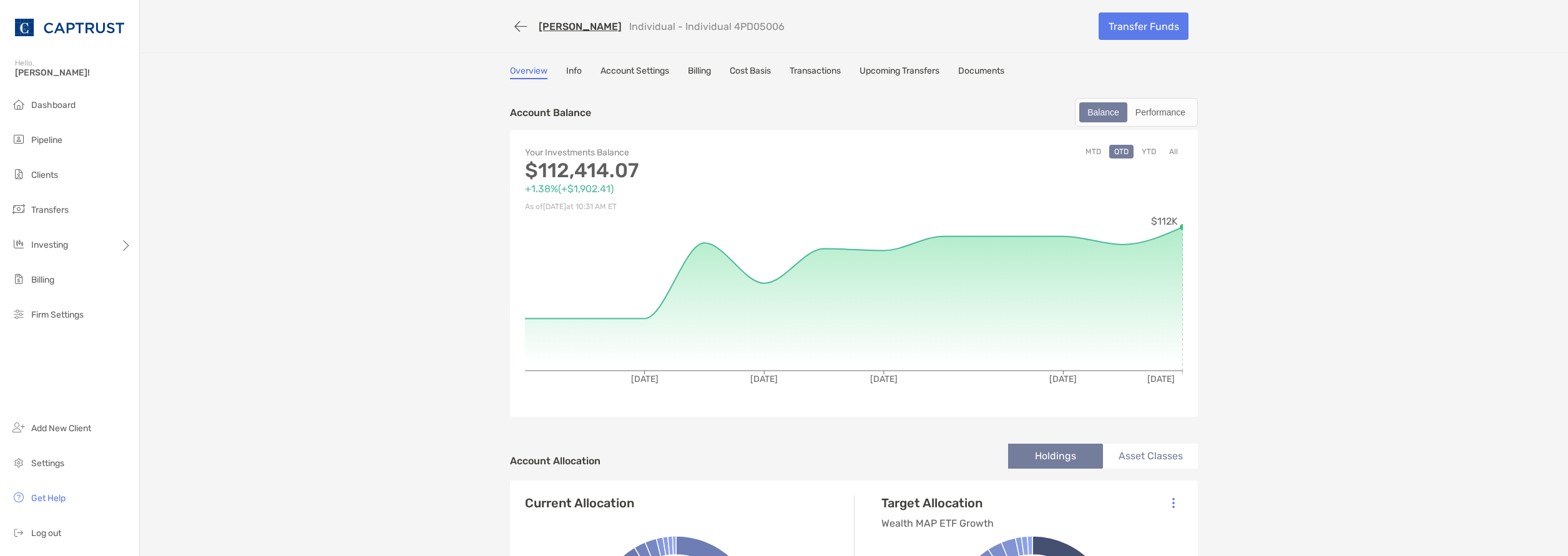
click at [833, 73] on link "Transactions" at bounding box center [815, 73] width 51 height 14
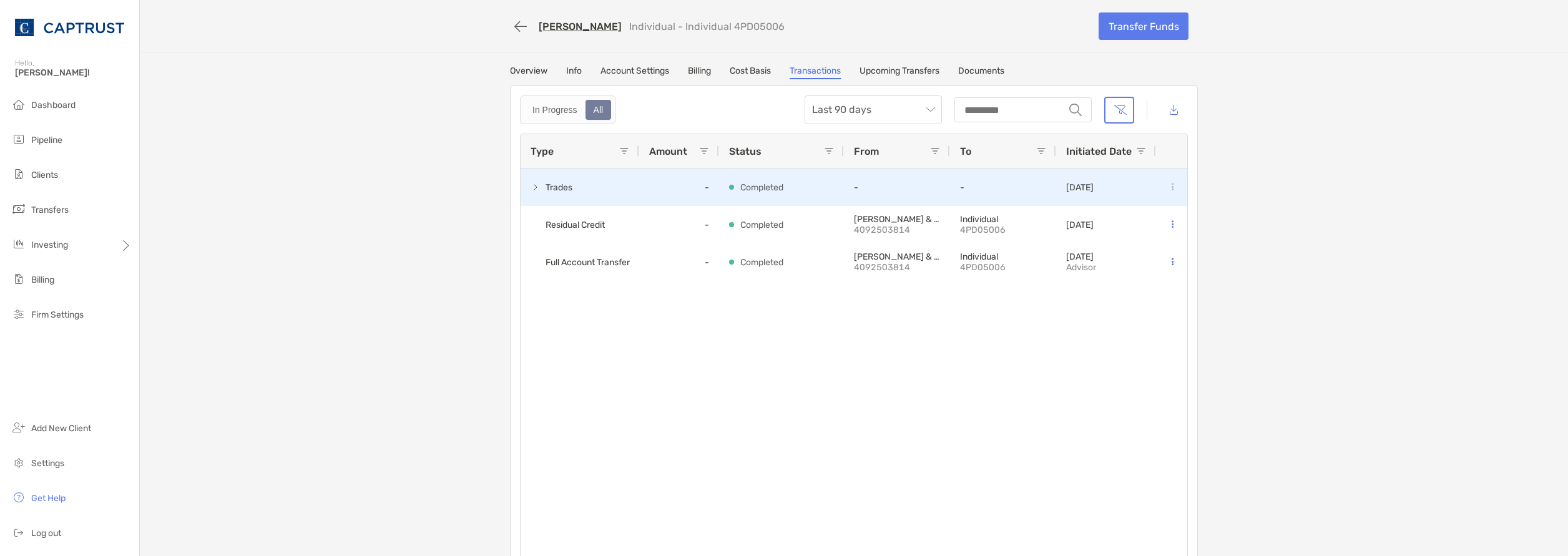
click at [530, 187] on span at bounding box center [535, 187] width 10 height 10
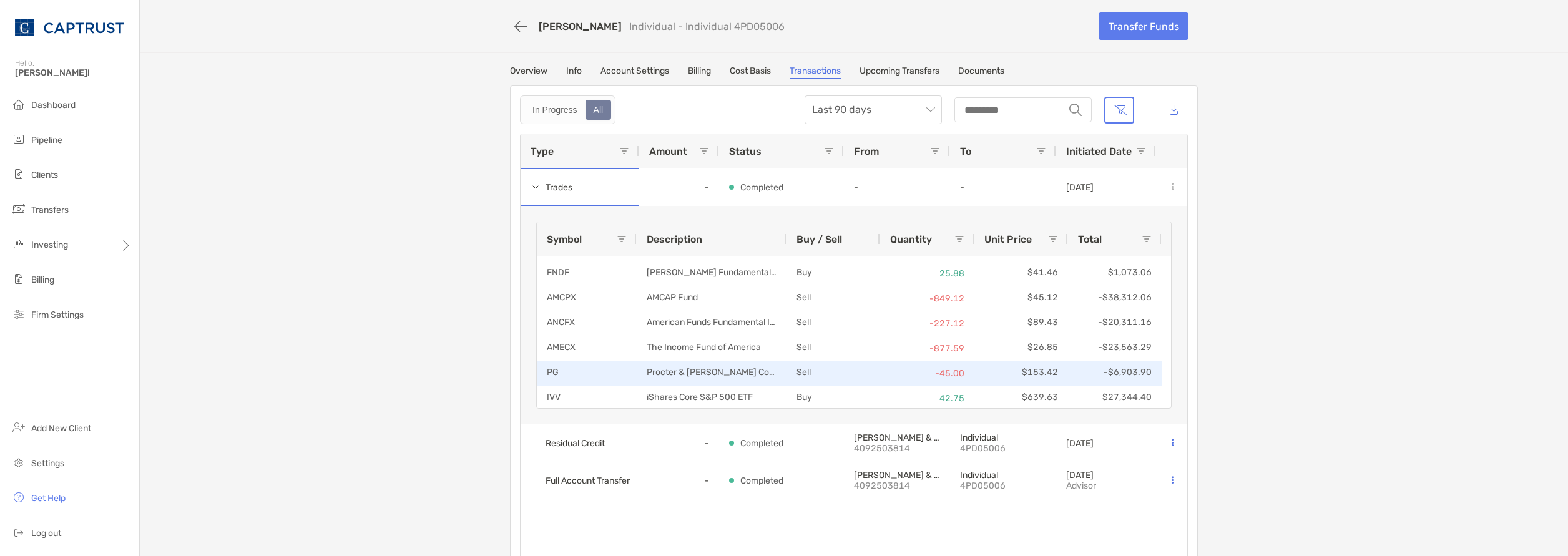
scroll to position [187, 0]
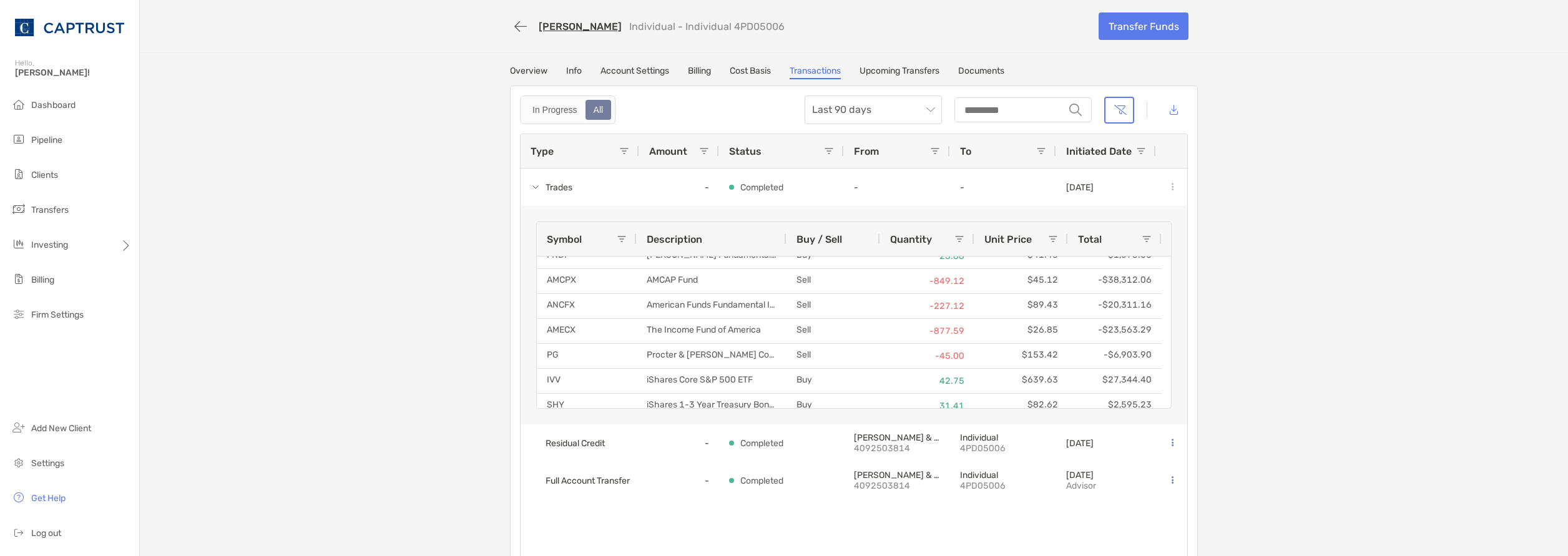
click at [523, 71] on link "Overview" at bounding box center [529, 73] width 38 height 14
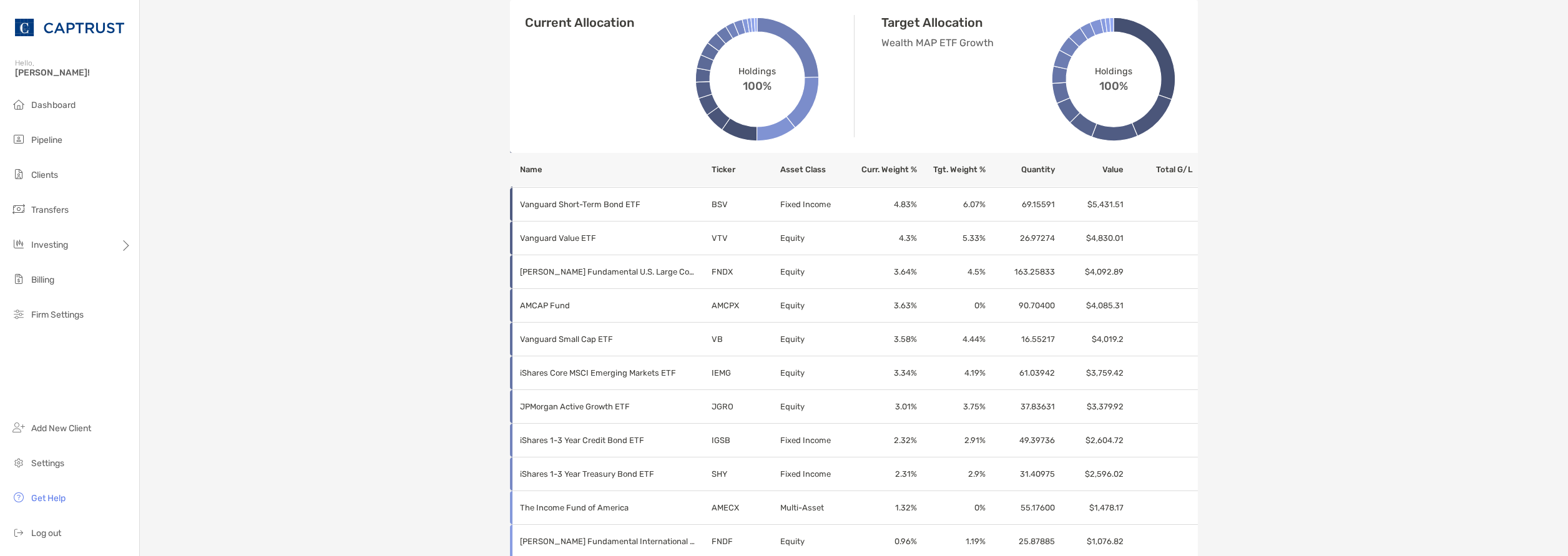
scroll to position [687, 0]
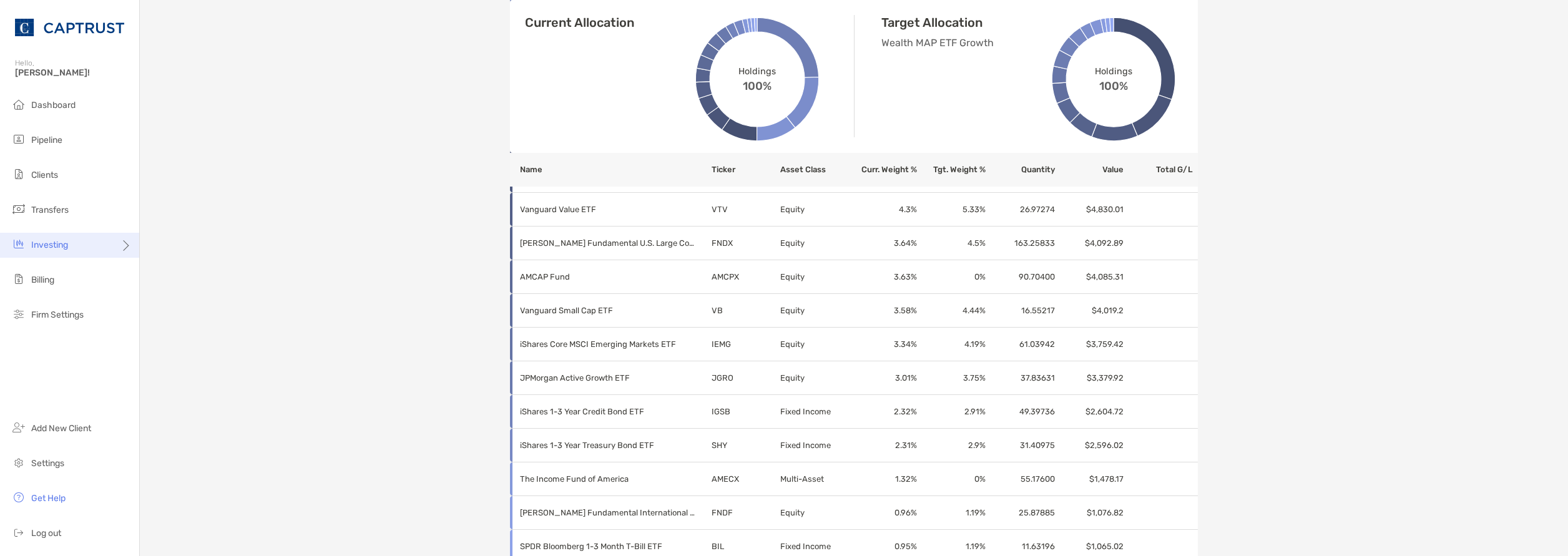
click at [99, 244] on div "Investing" at bounding box center [69, 245] width 139 height 25
click at [173, 268] on span "Rebalancing" at bounding box center [175, 270] width 50 height 10
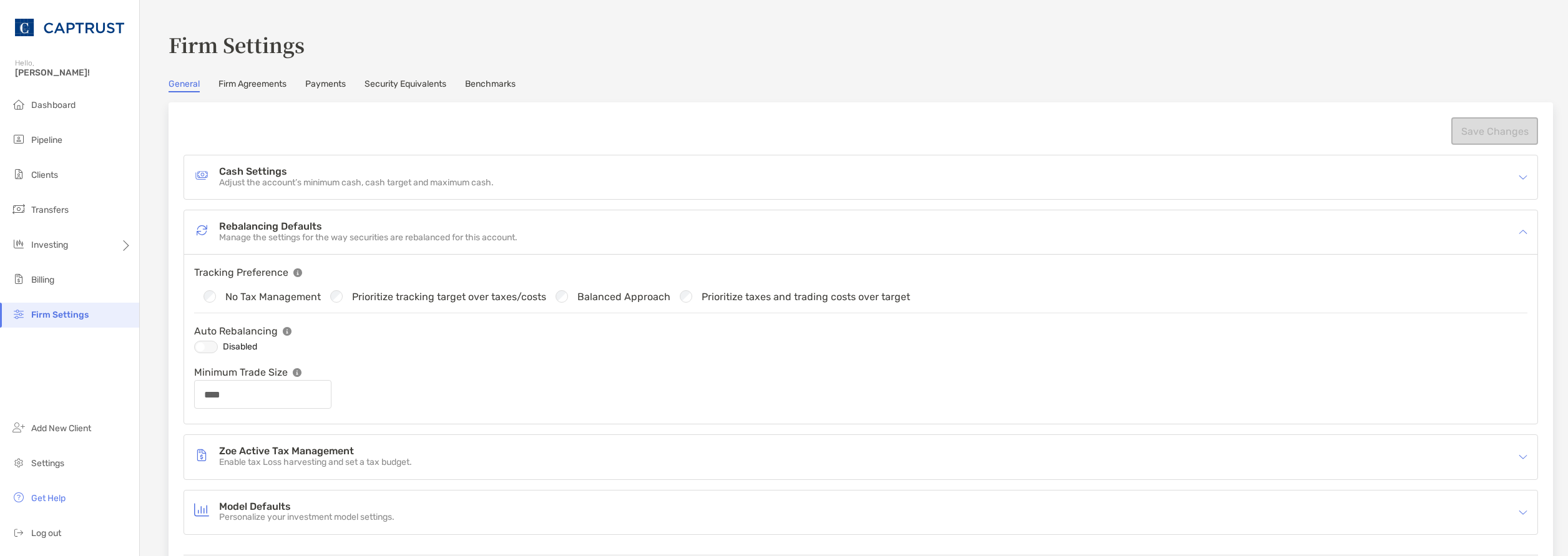
scroll to position [31, 0]
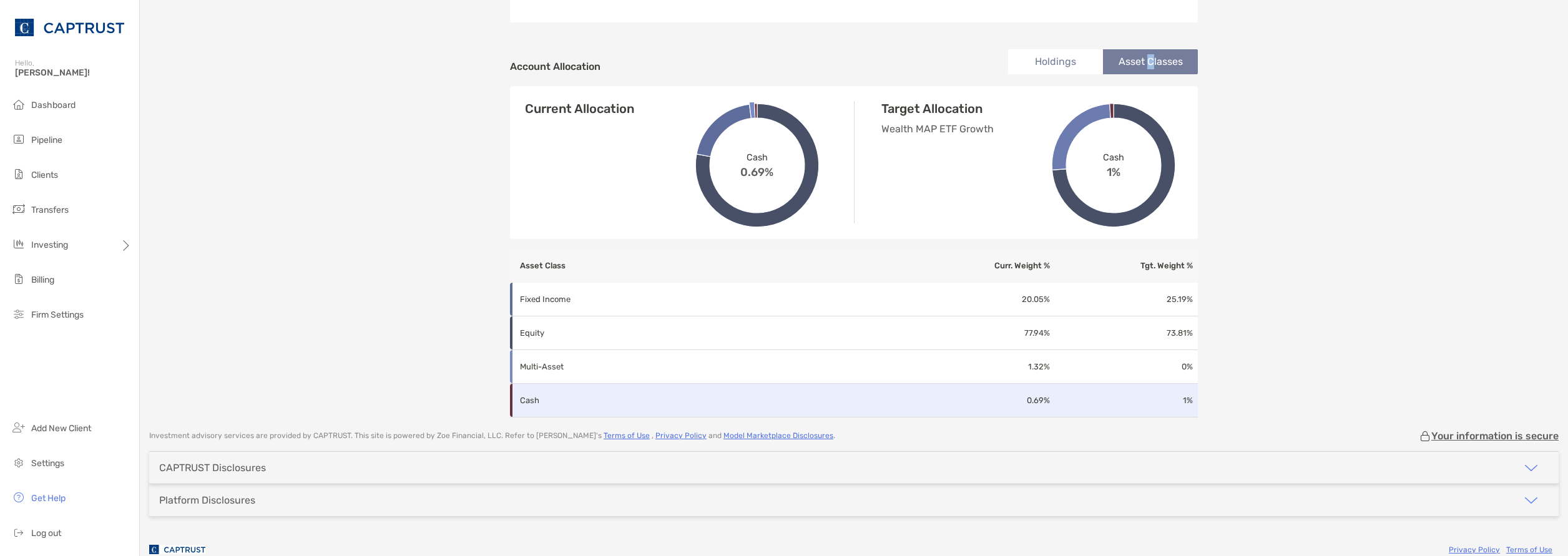
scroll to position [414, 0]
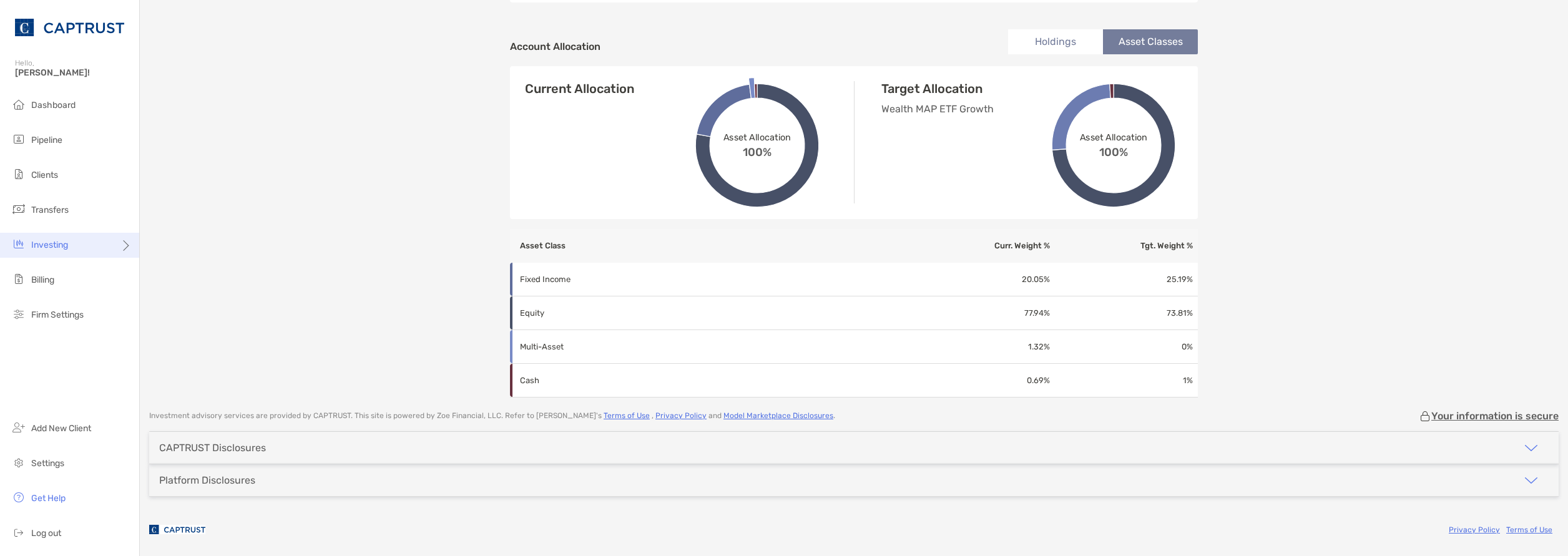
click at [123, 254] on icon at bounding box center [125, 250] width 10 height 10
click at [184, 267] on span "Rebalancing" at bounding box center [175, 270] width 50 height 10
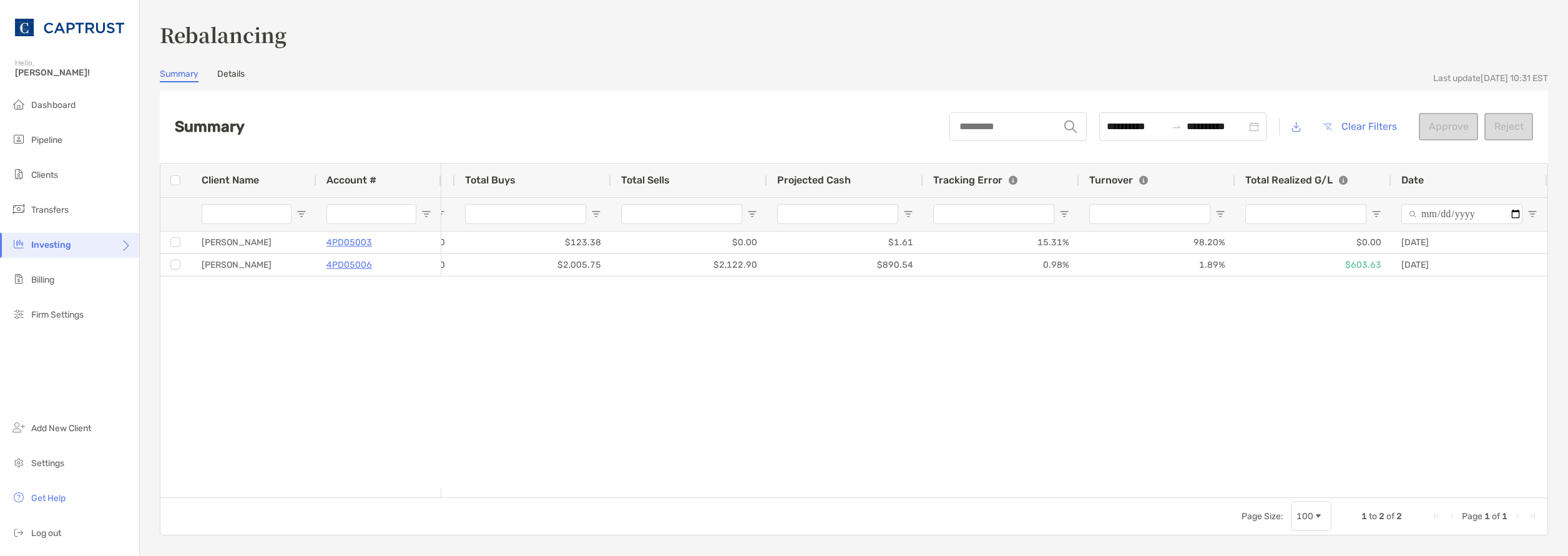
scroll to position [0, 574]
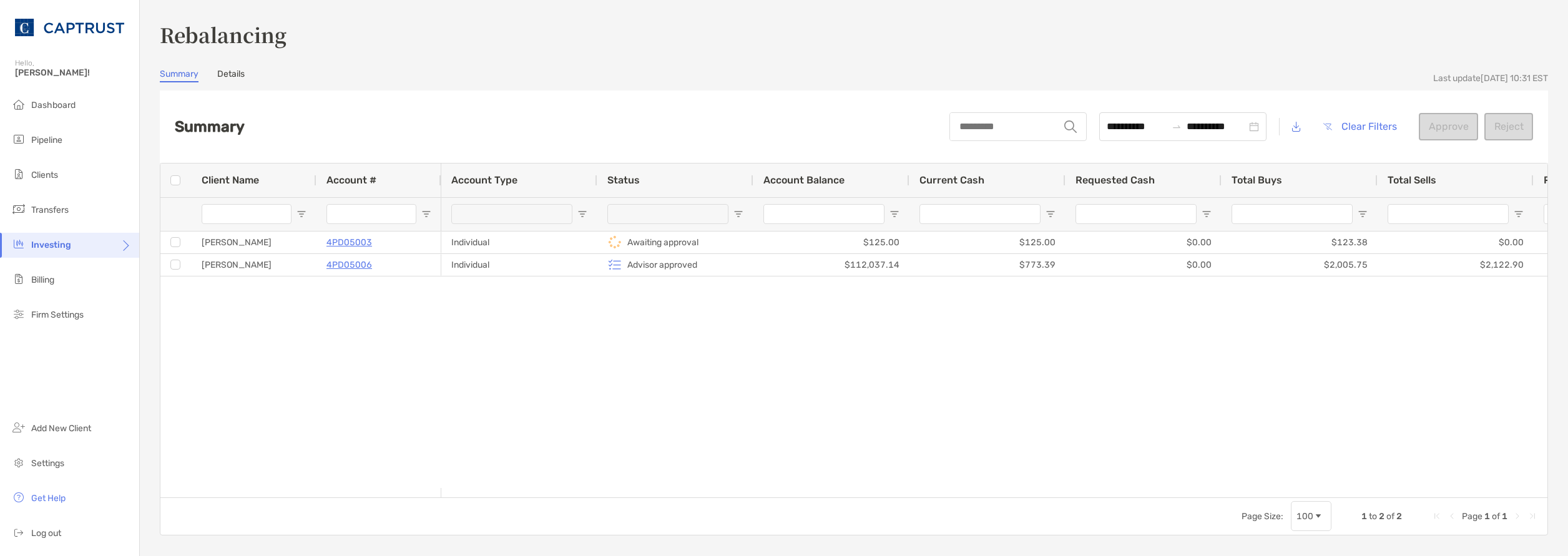
drag, startPoint x: 952, startPoint y: 487, endPoint x: 967, endPoint y: 493, distance: 16.2
click at [967, 493] on div "Client Name Account # Account Type Status Account Balance Current Cash Requeste…" at bounding box center [854, 330] width 1387 height 334
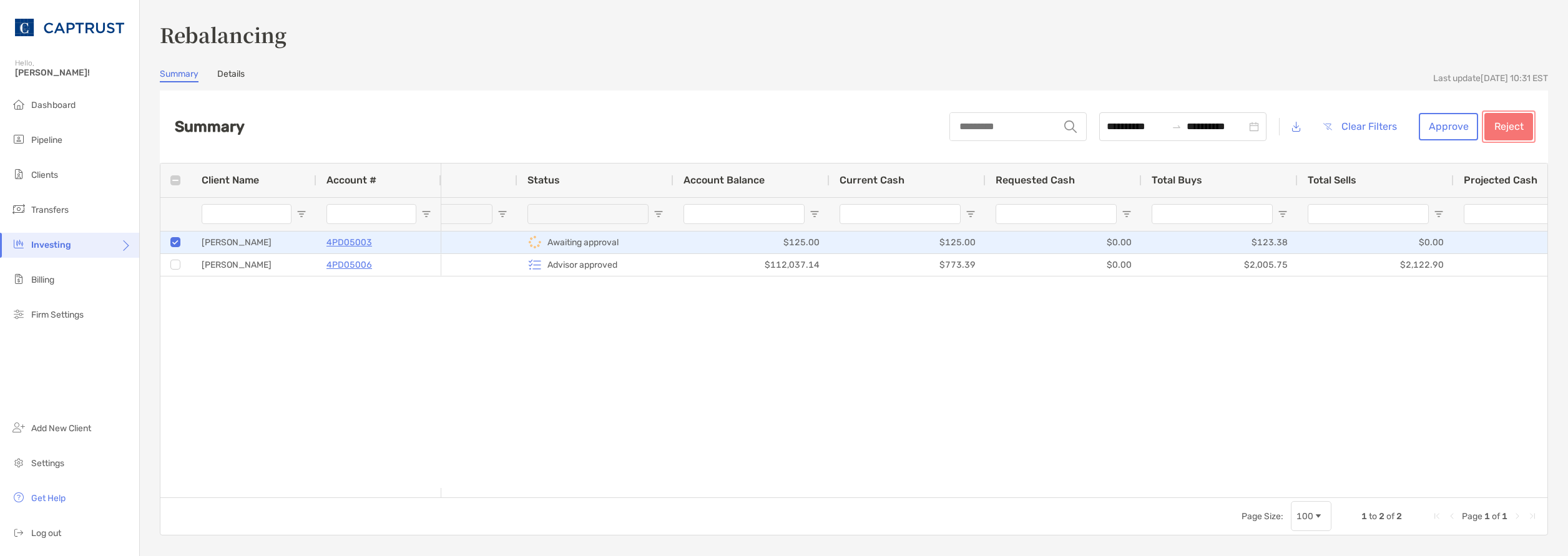
click at [1504, 131] on button "Reject" at bounding box center [1509, 126] width 49 height 27
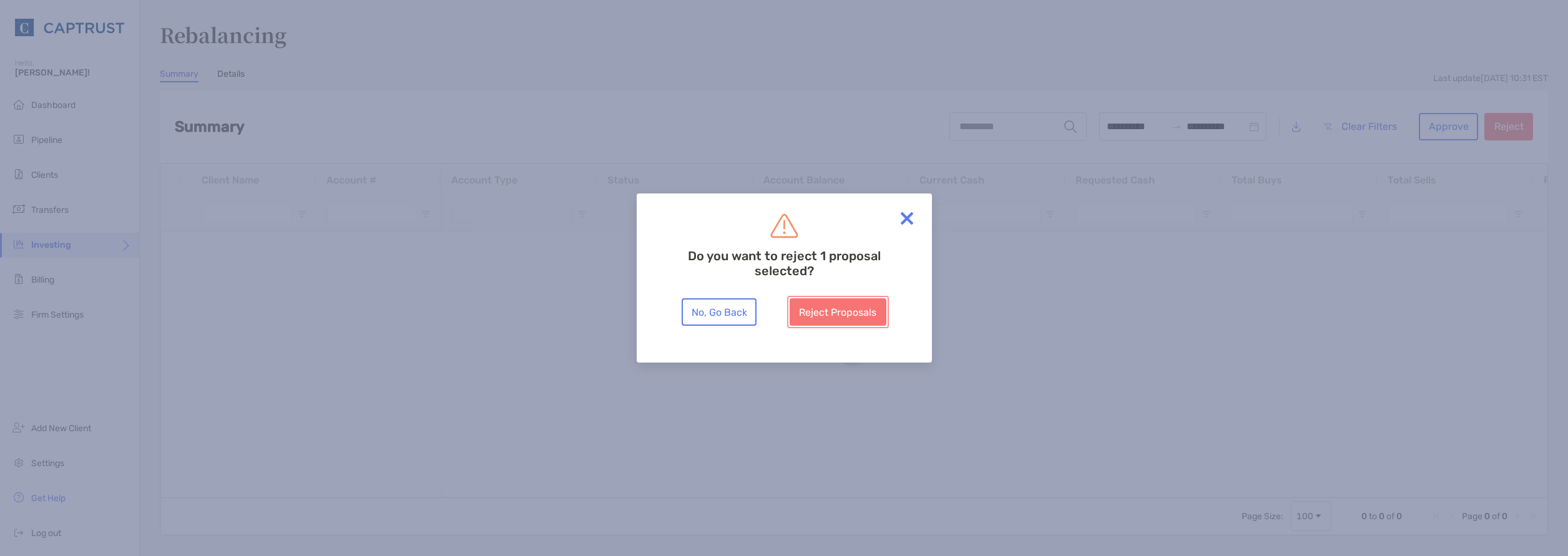
click at [842, 311] on button "Reject Proposals" at bounding box center [838, 312] width 96 height 27
